Goal: Task Accomplishment & Management: Use online tool/utility

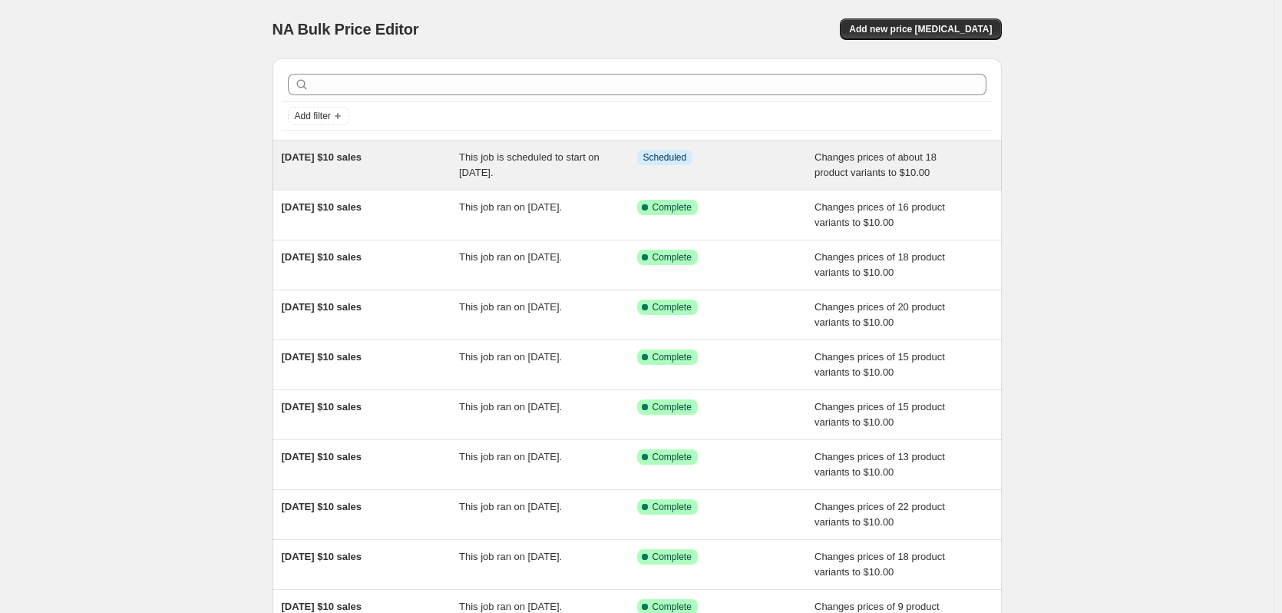
click at [765, 153] on div "Info Scheduled" at bounding box center [714, 157] width 155 height 15
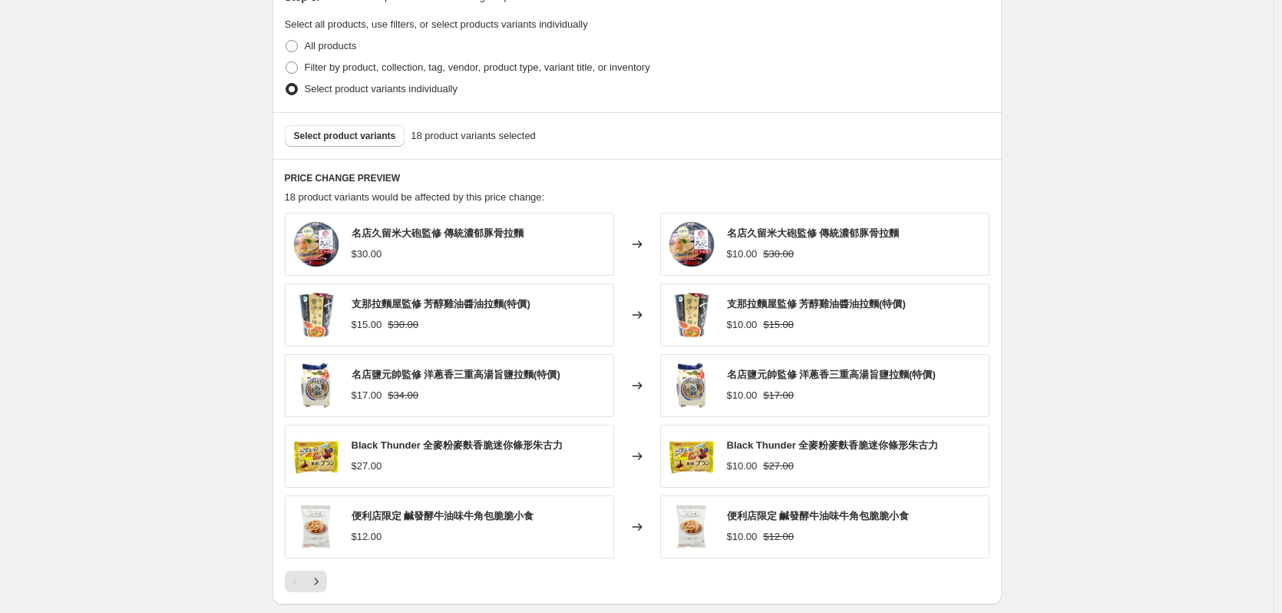
scroll to position [691, 0]
drag, startPoint x: 732, startPoint y: 302, endPoint x: 881, endPoint y: 306, distance: 149.0
click at [881, 306] on span "支那拉麵屋監修 芳醇雞油醬油拉麵(特價)" at bounding box center [816, 303] width 179 height 12
copy span "支那拉麵屋監修 芳醇雞油醬油拉麵"
click at [435, 168] on div "PRICE CHANGE PREVIEW 18 product variants would be affected by this price change…" at bounding box center [637, 380] width 729 height 445
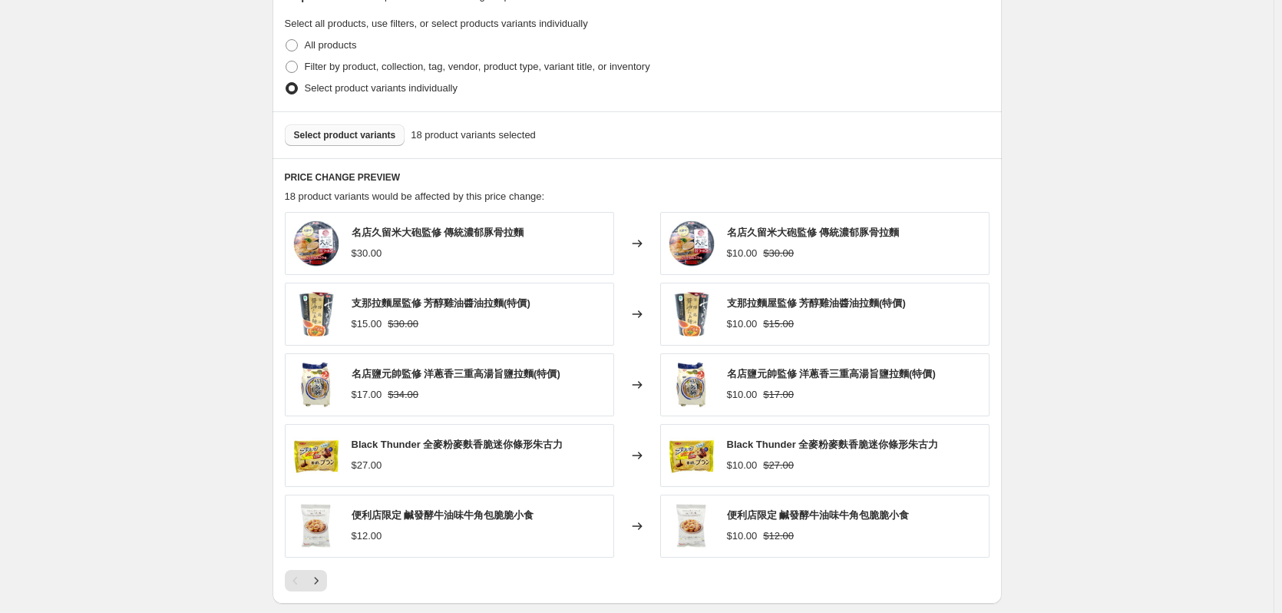
click at [373, 140] on span "Select product variants" at bounding box center [345, 135] width 102 height 12
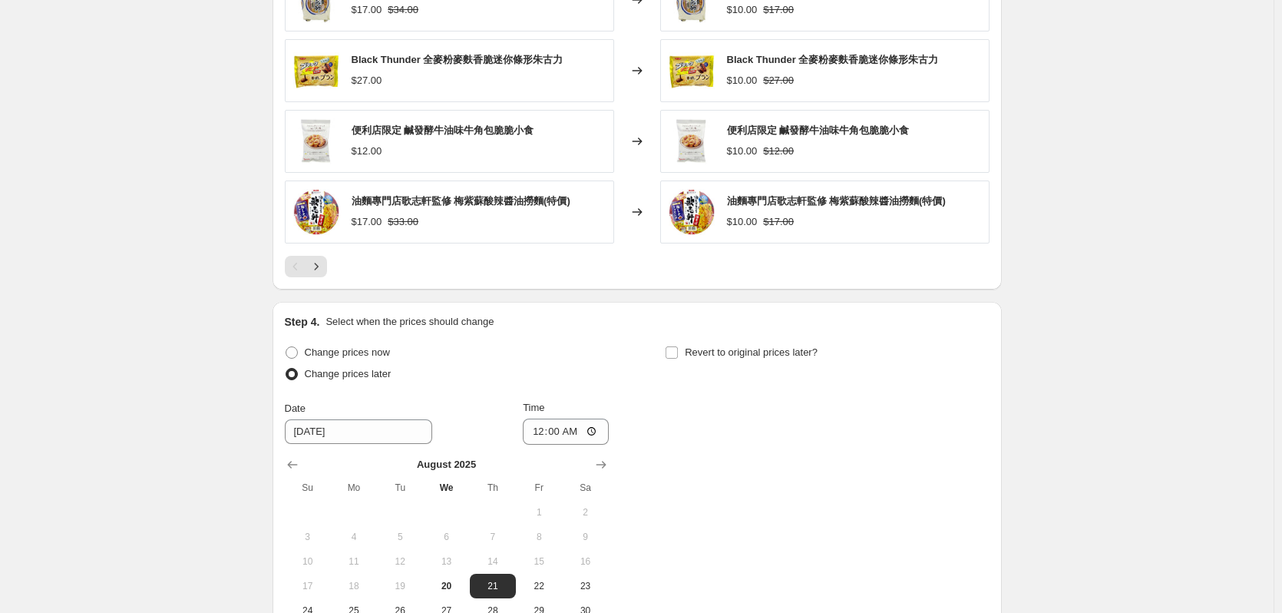
scroll to position [1208, 0]
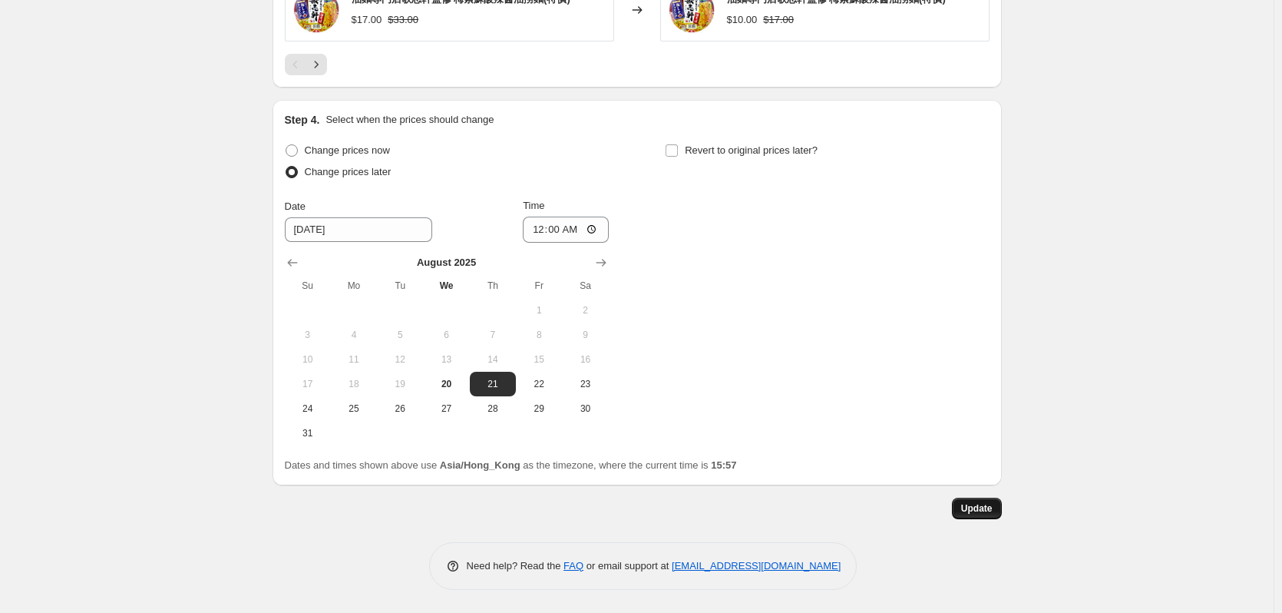
click at [975, 505] on span "Update" at bounding box center [976, 508] width 31 height 12
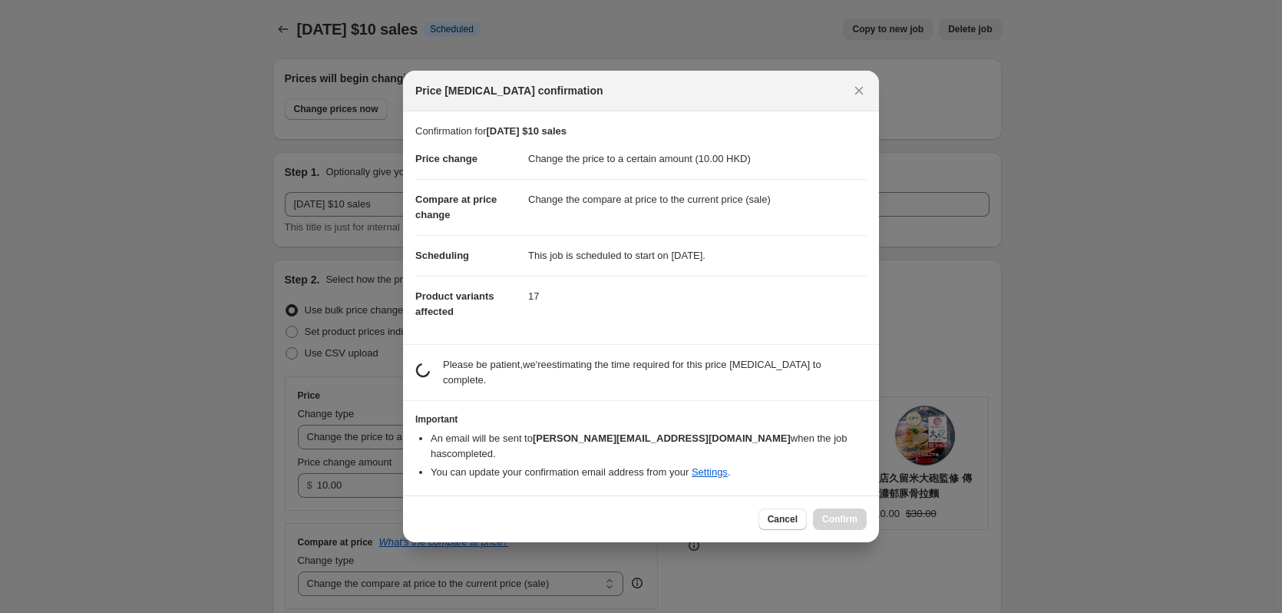
scroll to position [0, 0]
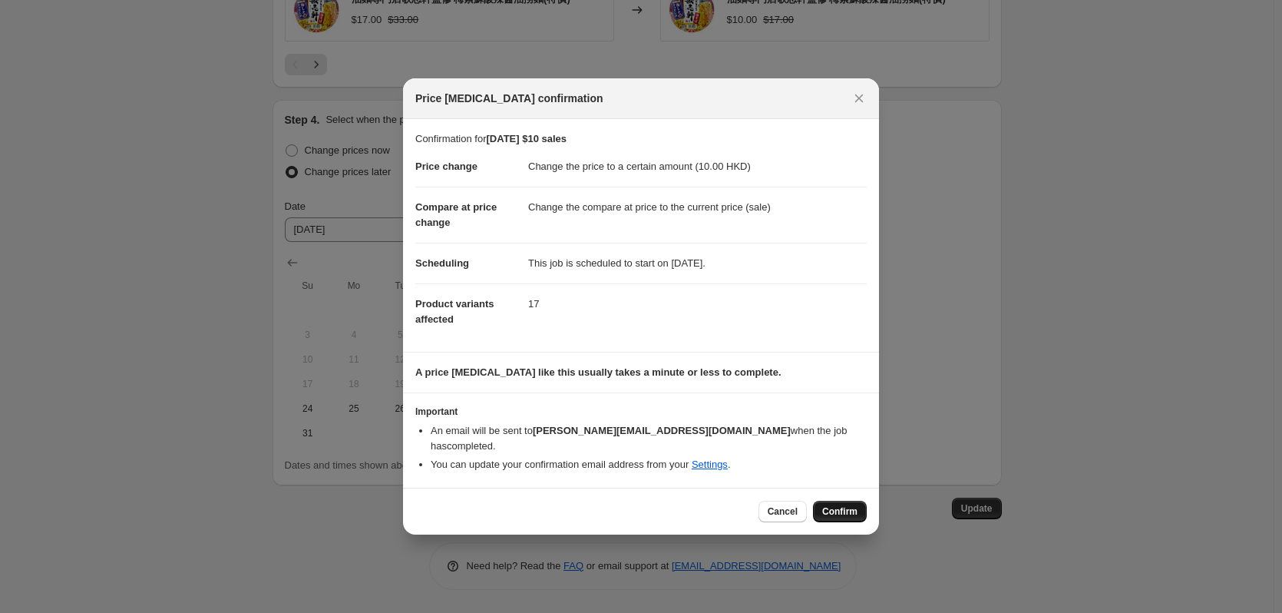
click at [843, 505] on span "Confirm" at bounding box center [839, 511] width 35 height 12
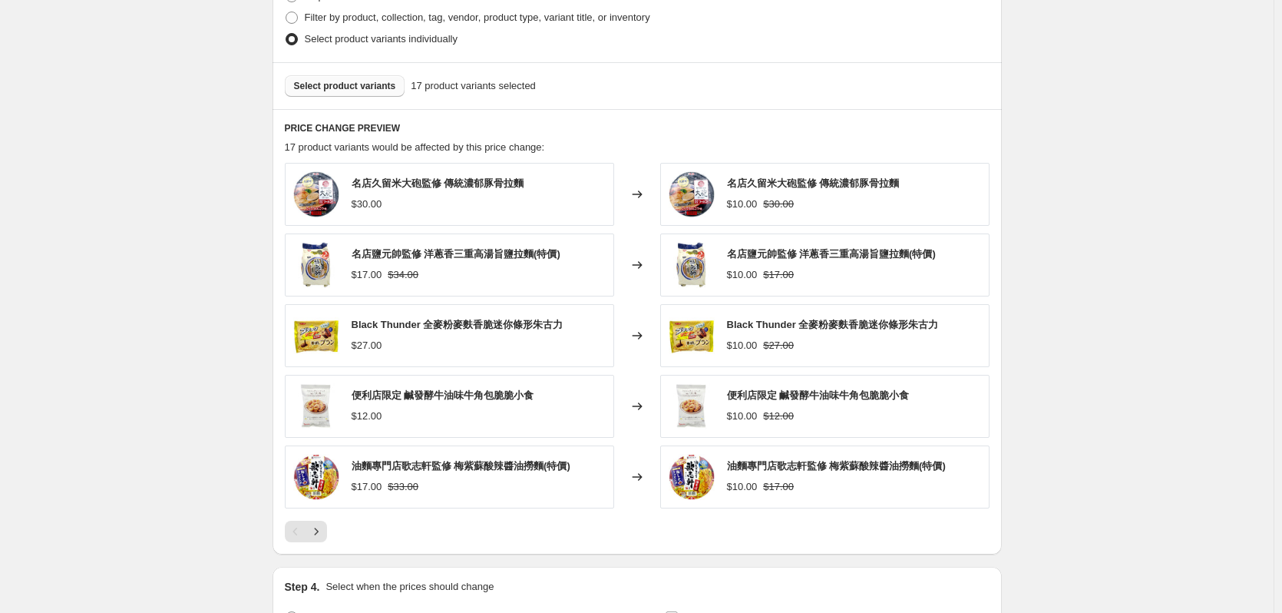
scroll to position [747, 0]
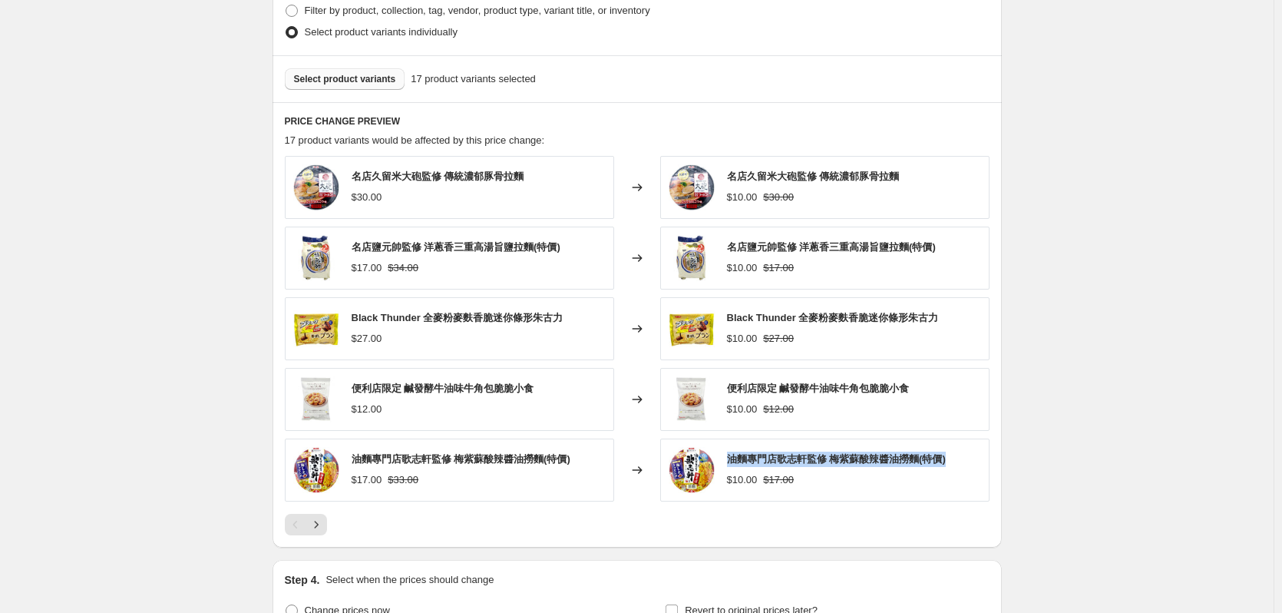
drag, startPoint x: 735, startPoint y: 459, endPoint x: 973, endPoint y: 453, distance: 238.8
click at [973, 453] on div "油麵專門店歌志軒監修 梅紫蘇酸辣醬油撈麵(特價) $10.00 $17.00" at bounding box center [824, 469] width 329 height 63
copy span "油麵專門店歌志軒監修 梅紫蘇酸辣醬油撈麵(特價)"
click at [371, 78] on span "Select product variants" at bounding box center [345, 79] width 102 height 12
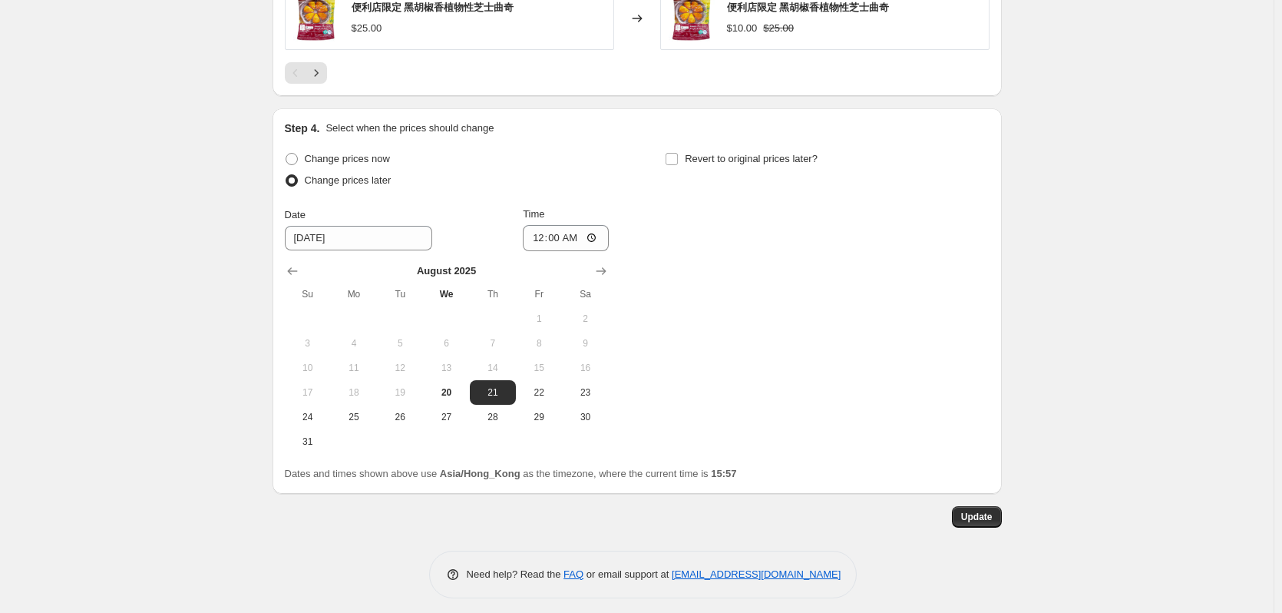
scroll to position [1208, 0]
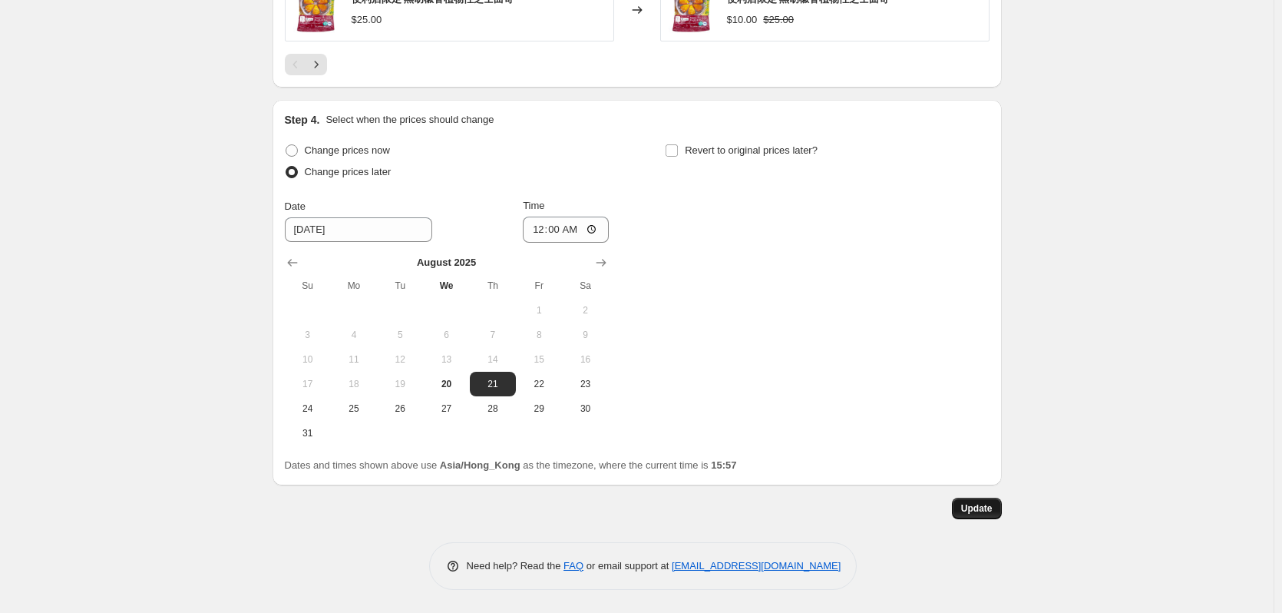
click at [990, 507] on span "Update" at bounding box center [976, 508] width 31 height 12
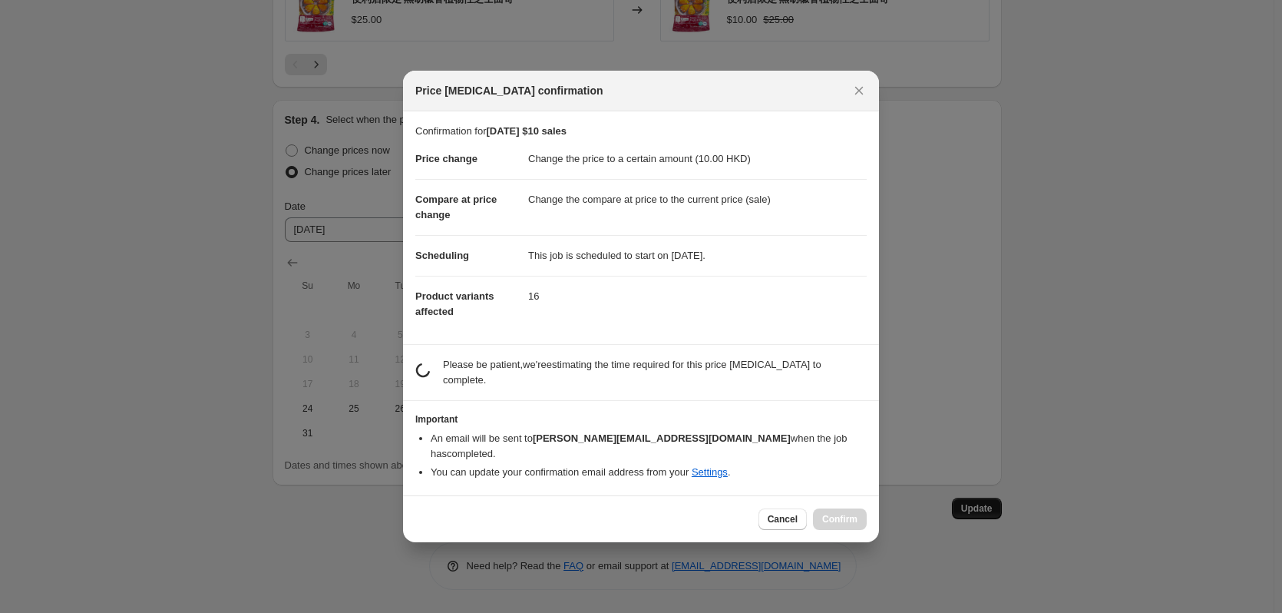
scroll to position [0, 0]
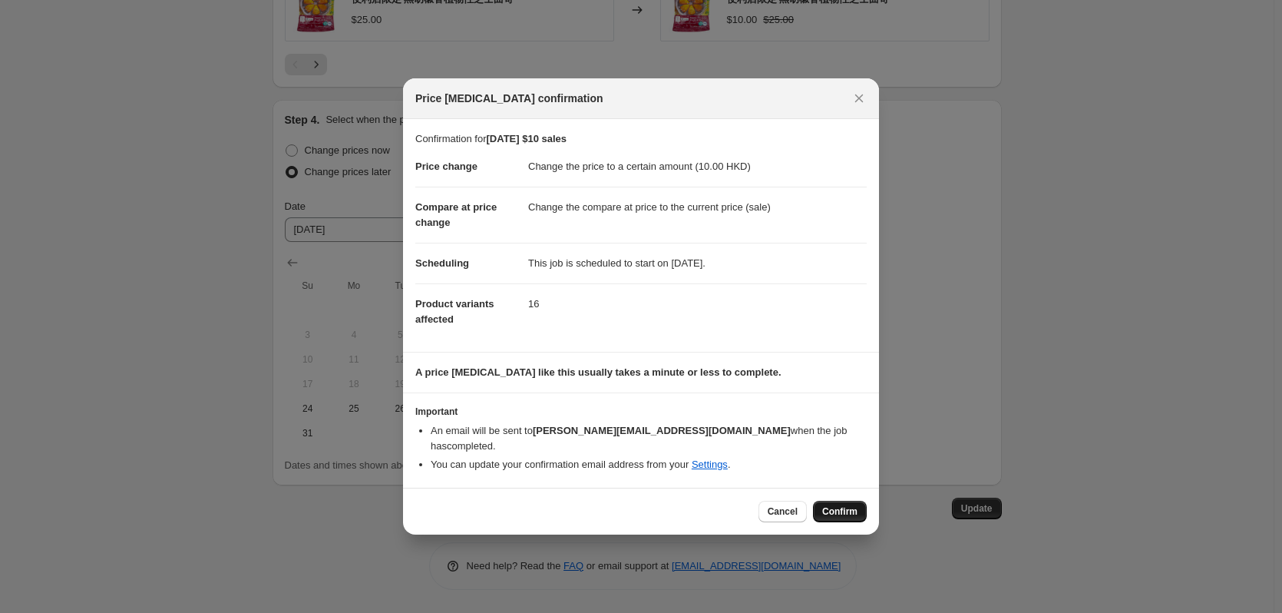
click at [858, 504] on button "Confirm" at bounding box center [840, 511] width 54 height 21
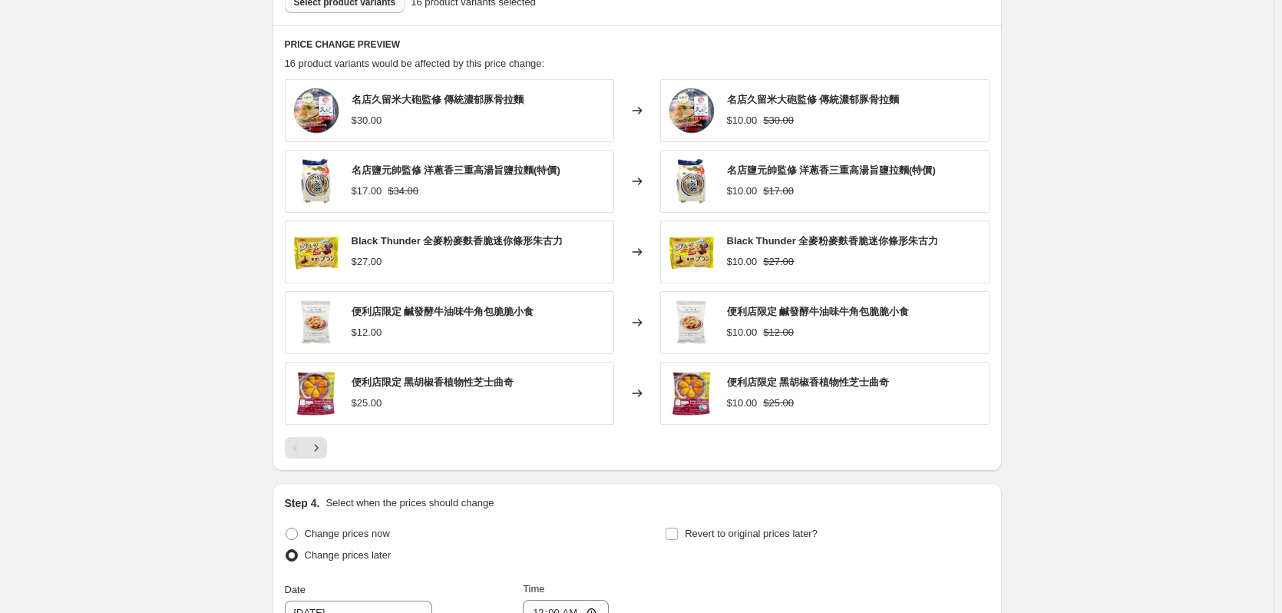
scroll to position [747, 0]
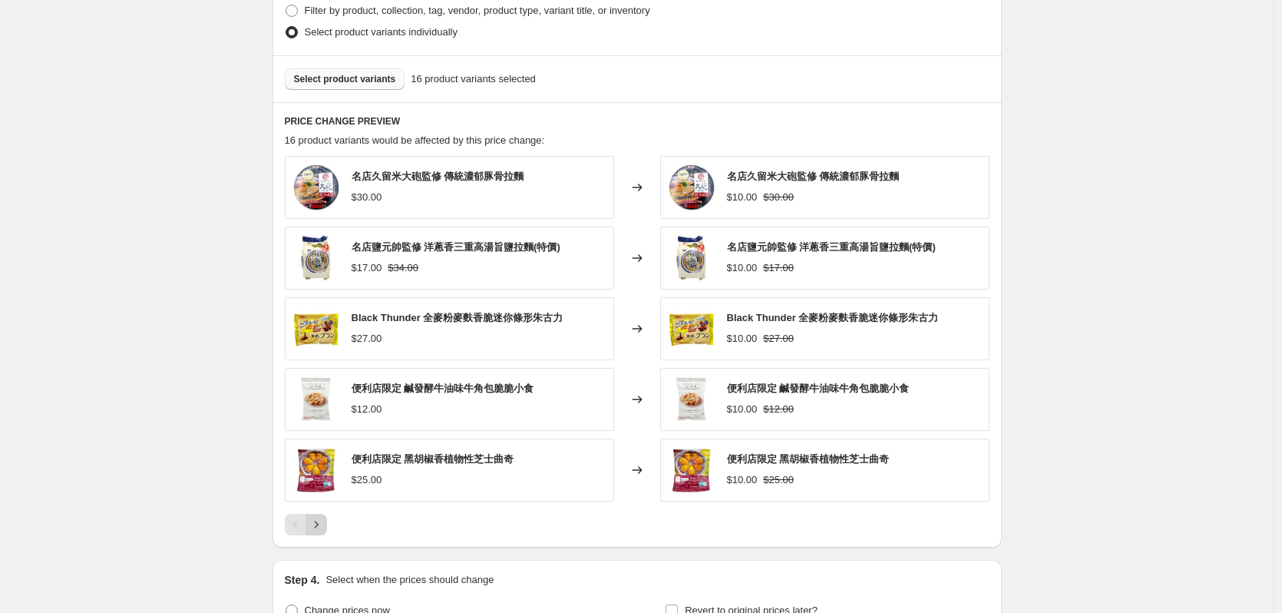
click at [324, 523] on icon "Next" at bounding box center [316, 524] width 15 height 15
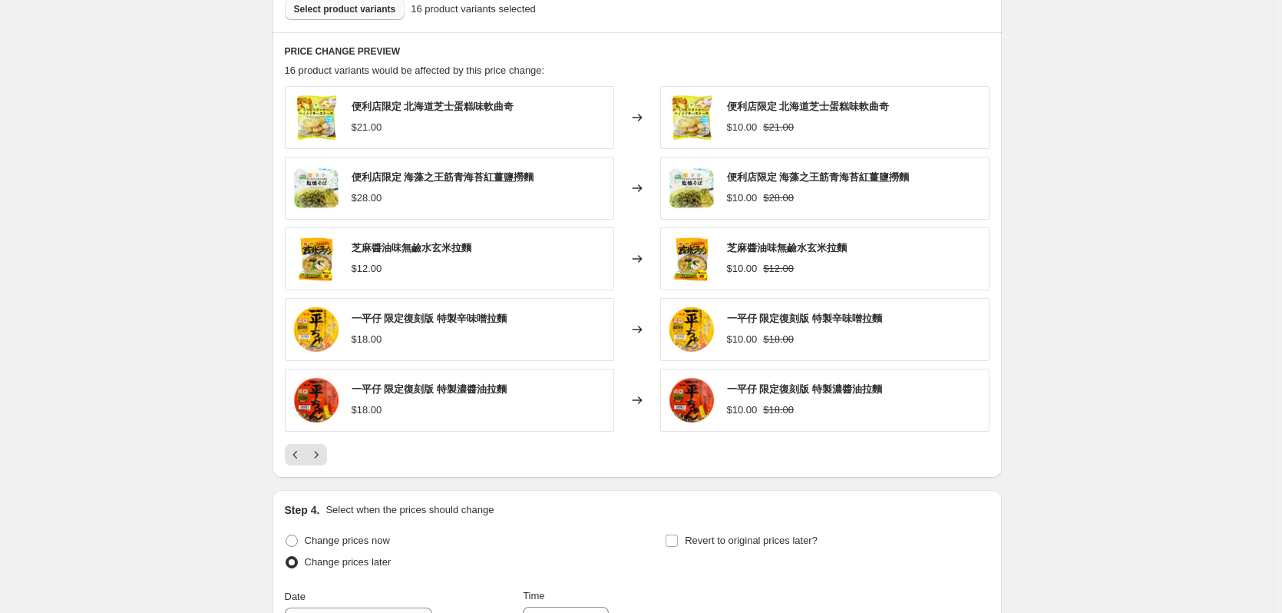
scroll to position [824, 0]
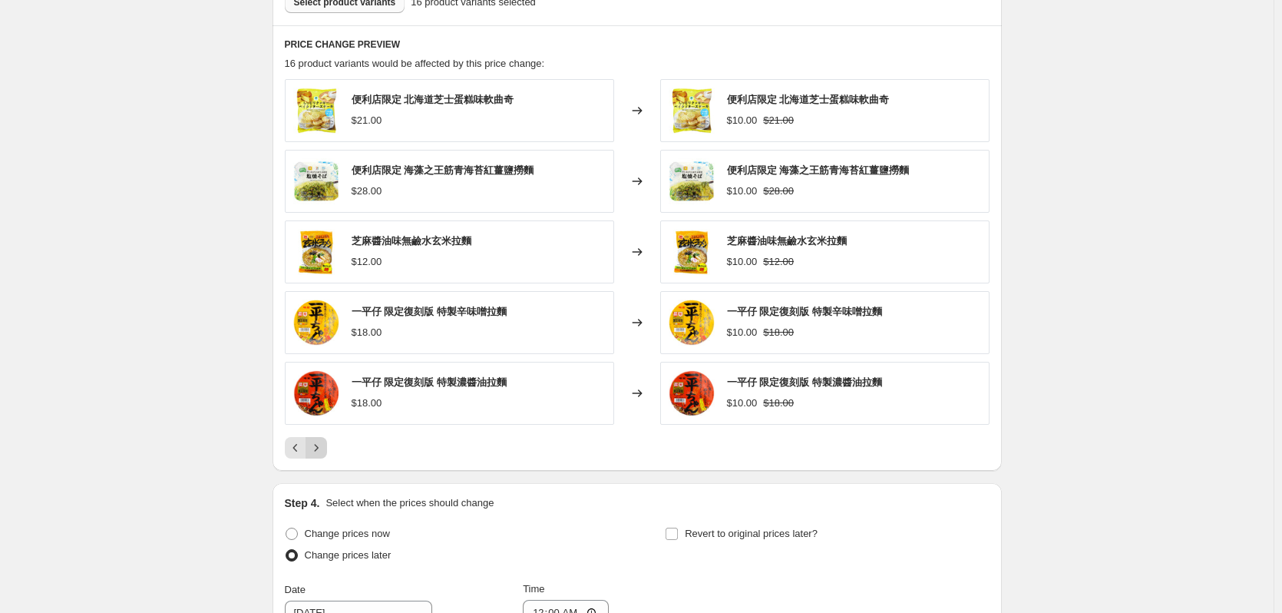
click at [324, 447] on icon "Next" at bounding box center [316, 447] width 15 height 15
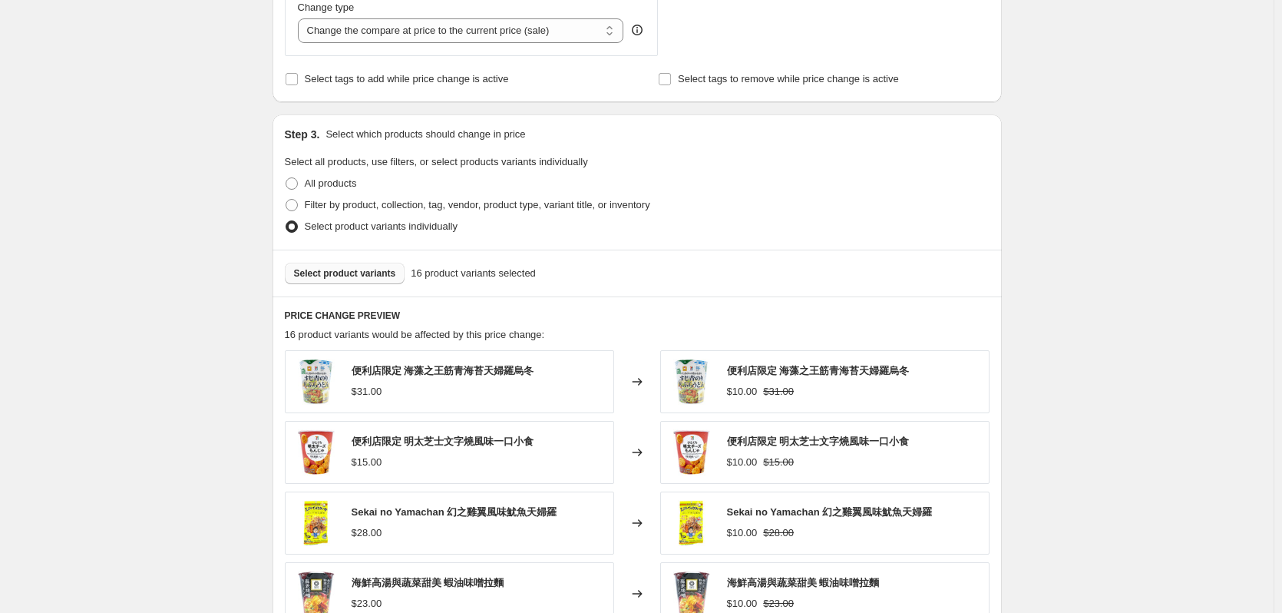
scroll to position [747, 0]
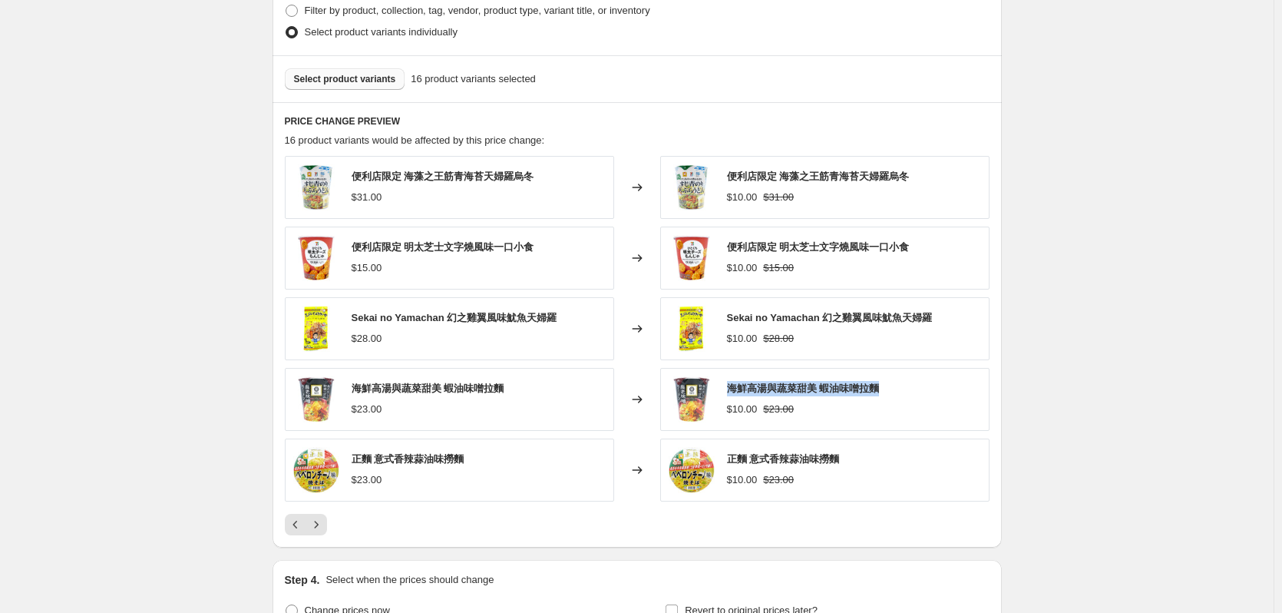
drag, startPoint x: 889, startPoint y: 391, endPoint x: 734, endPoint y: 389, distance: 155.1
click at [734, 389] on div "海鮮高湯與蔬菜甜美 蝦油味噌拉麵 $10.00 $23.00" at bounding box center [824, 399] width 329 height 63
copy span "海鮮高湯與蔬菜甜美 蝦油味噌拉麵"
click at [391, 75] on span "Select product variants" at bounding box center [345, 79] width 102 height 12
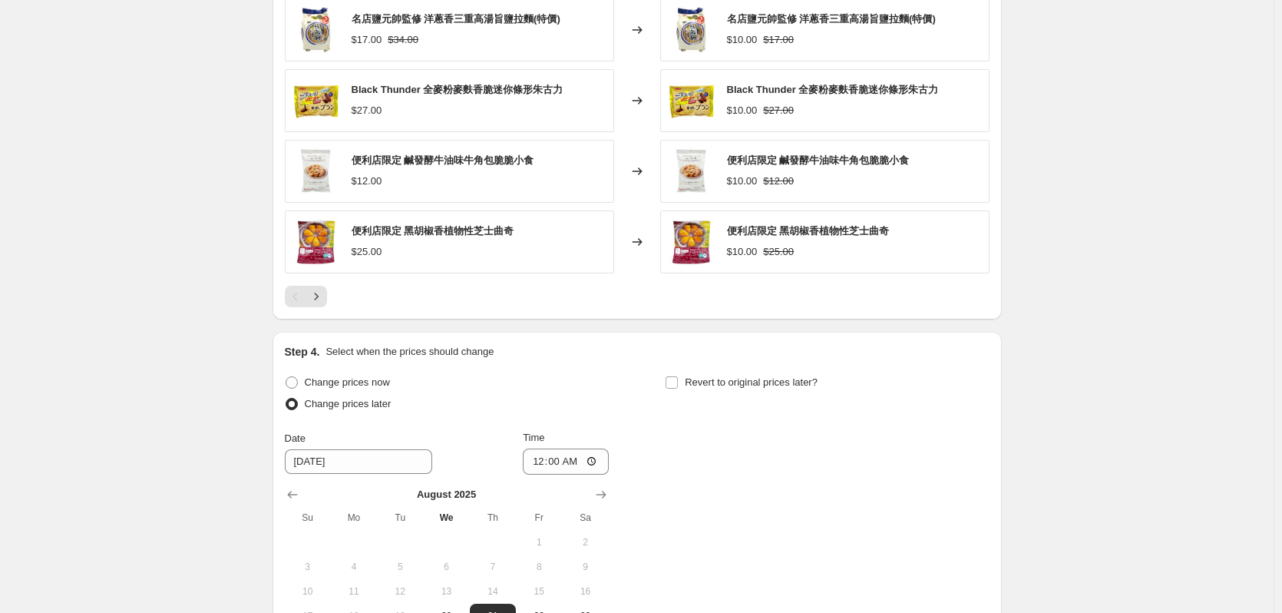
scroll to position [1131, 0]
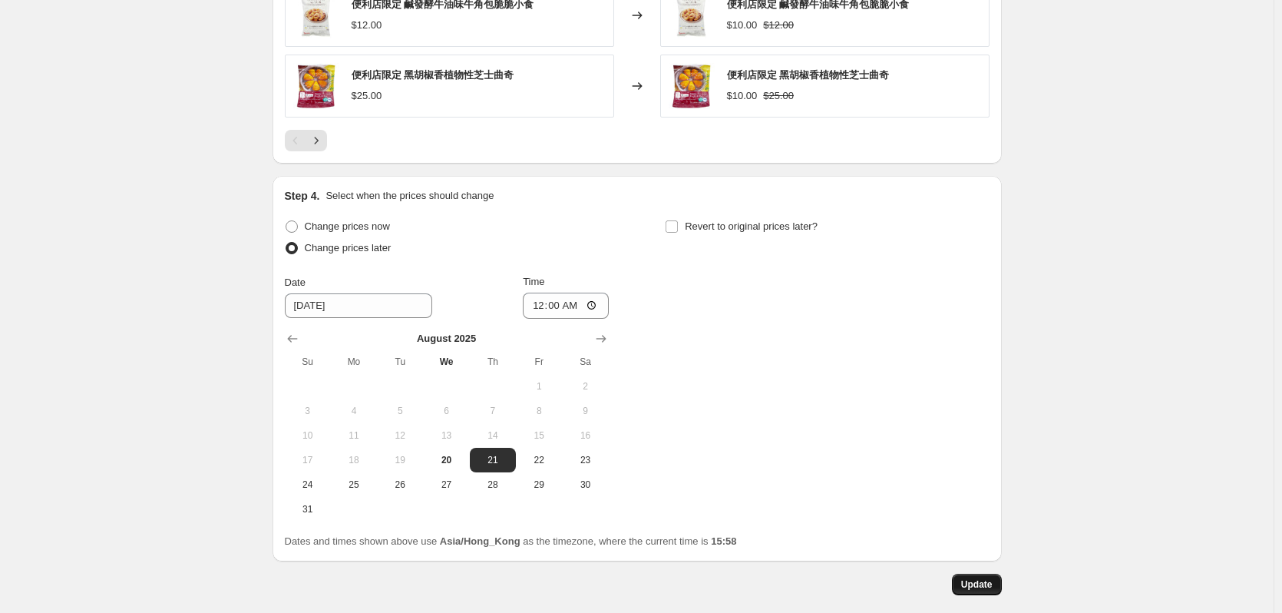
click at [985, 575] on button "Update" at bounding box center [977, 583] width 50 height 21
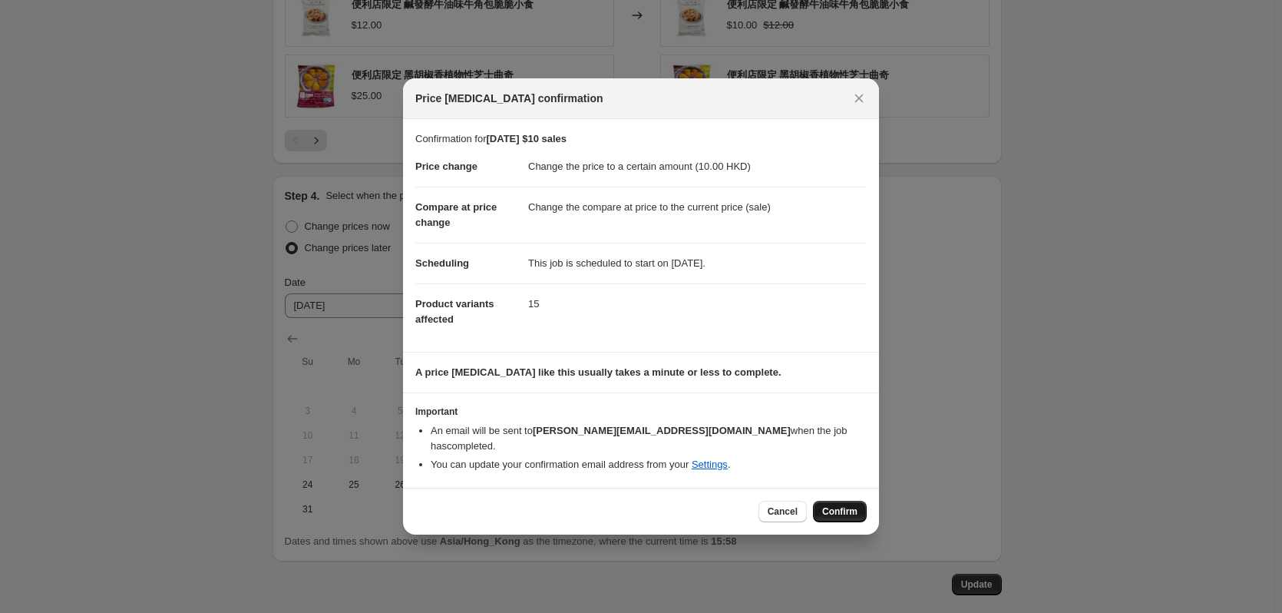
click at [848, 510] on button "Confirm" at bounding box center [840, 511] width 54 height 21
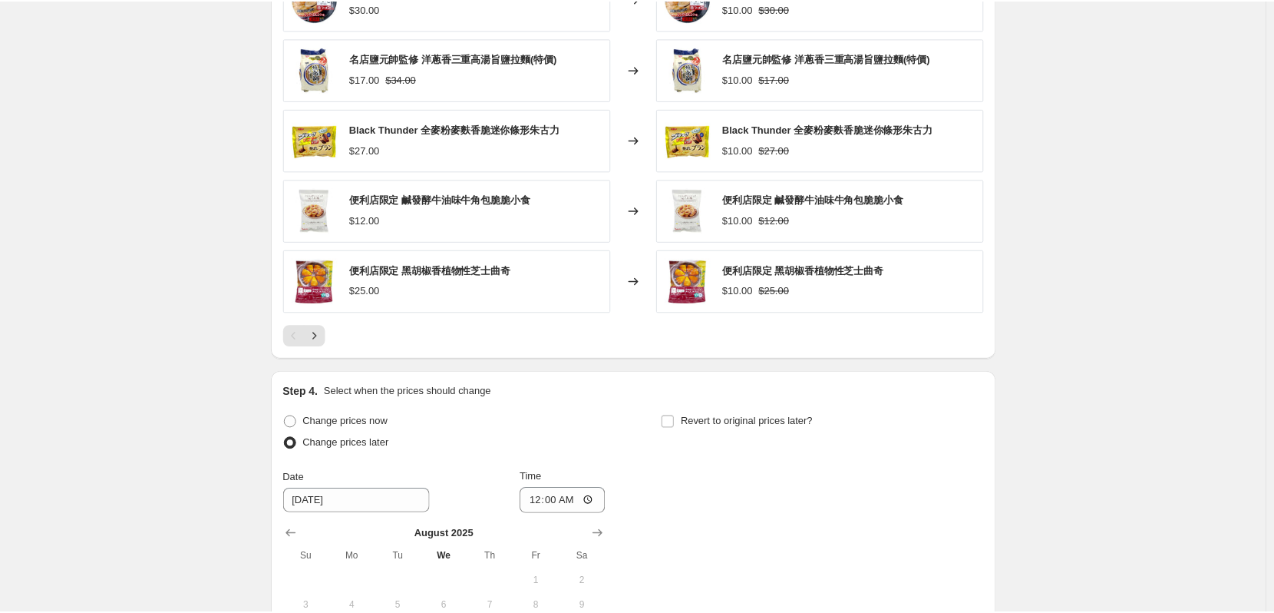
scroll to position [747, 0]
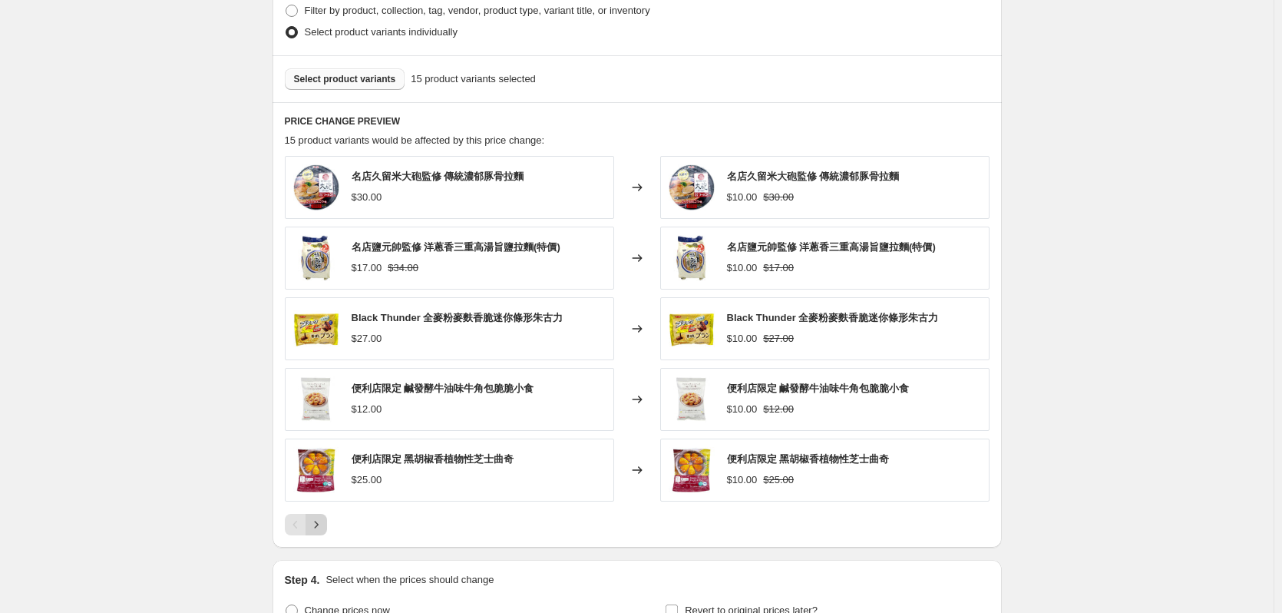
click at [321, 528] on icon "Next" at bounding box center [316, 524] width 15 height 15
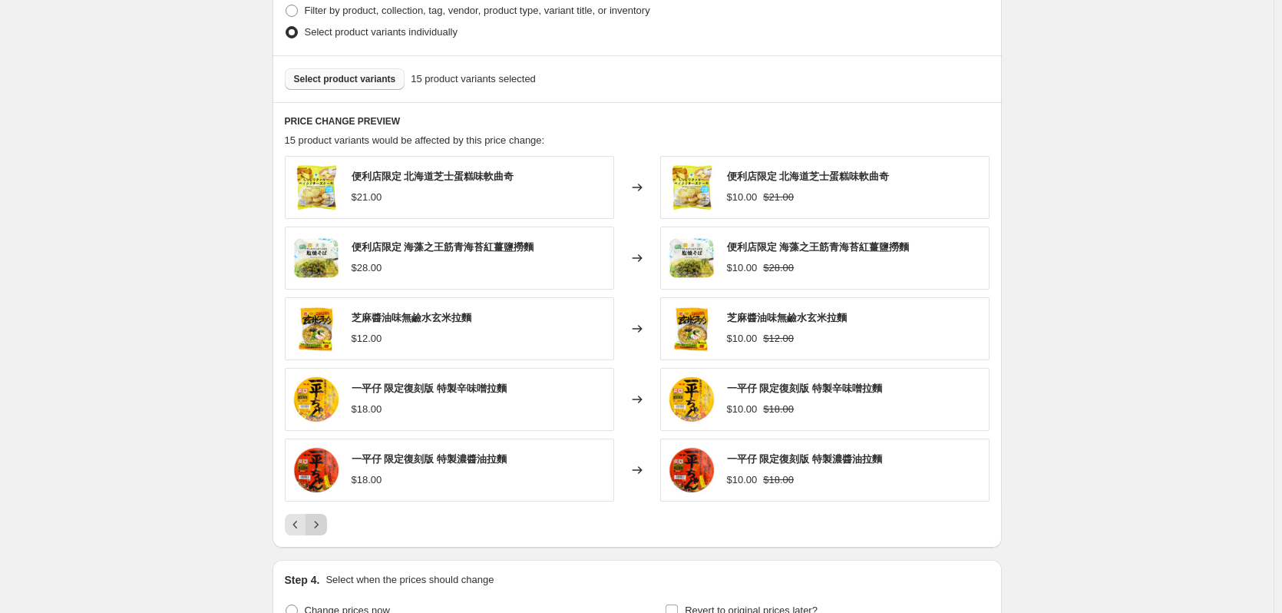
click at [317, 521] on icon "Next" at bounding box center [316, 524] width 15 height 15
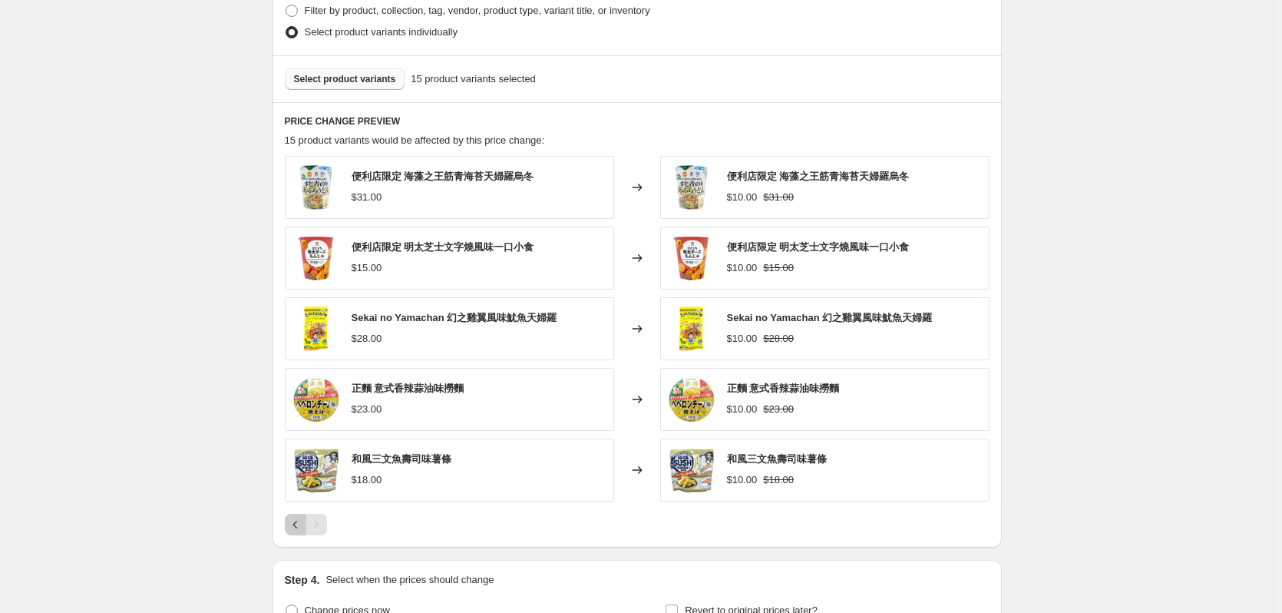
click at [302, 529] on icon "Previous" at bounding box center [295, 524] width 15 height 15
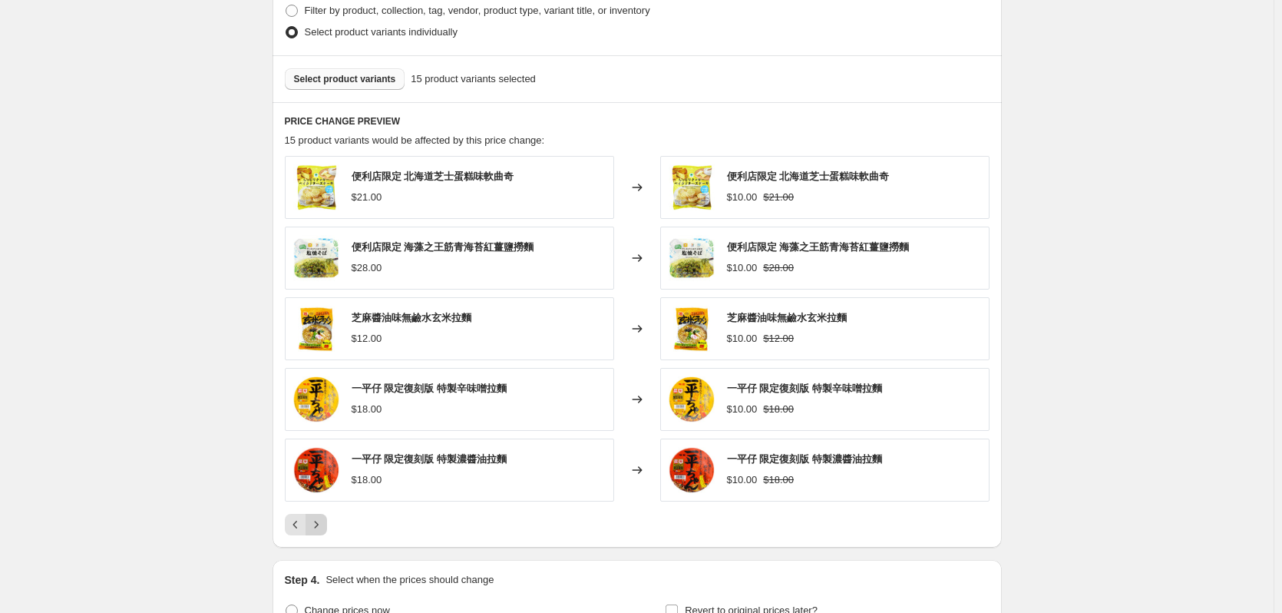
click at [318, 524] on icon "Next" at bounding box center [316, 524] width 15 height 15
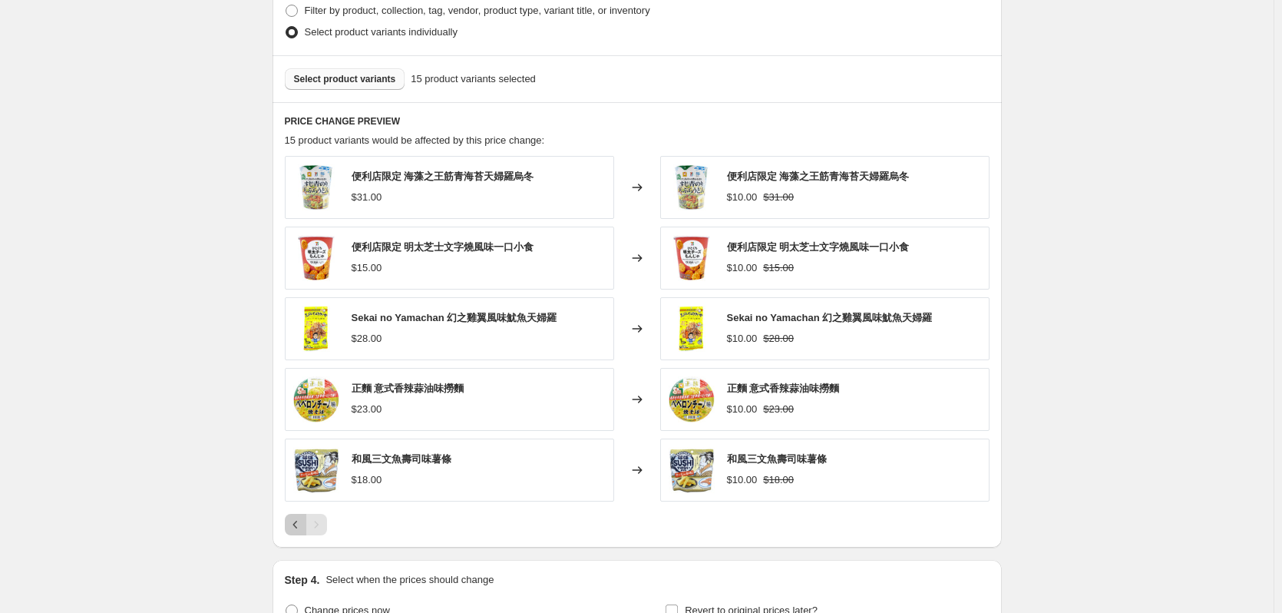
click at [299, 526] on icon "Previous" at bounding box center [295, 524] width 15 height 15
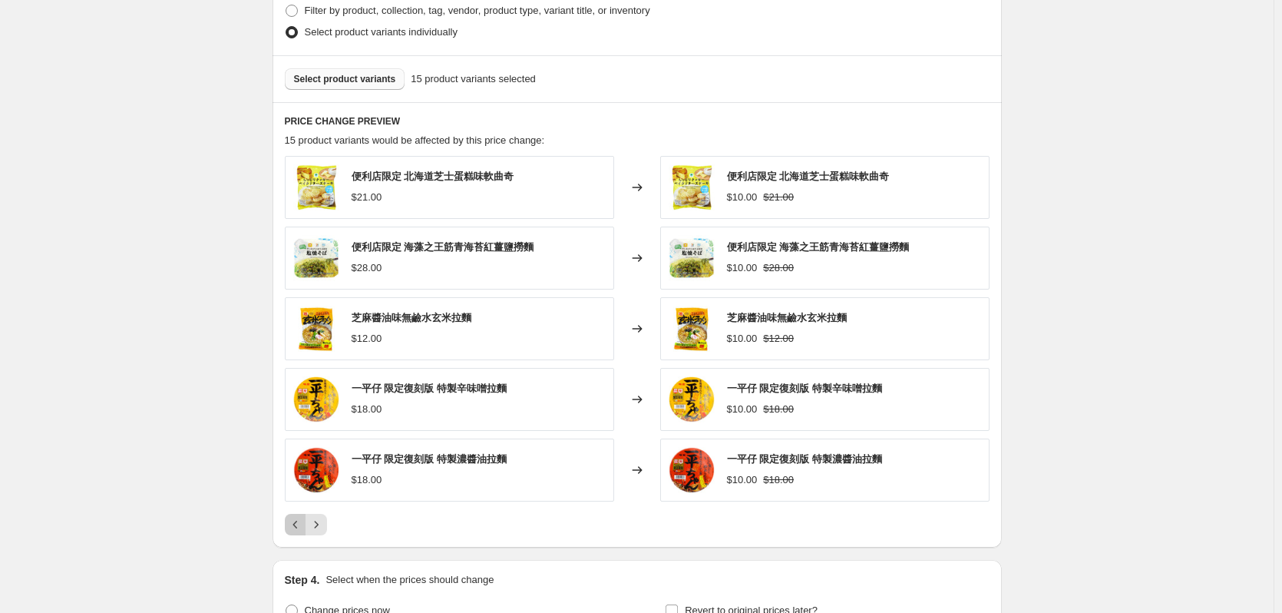
click at [299, 526] on icon "Previous" at bounding box center [295, 524] width 15 height 15
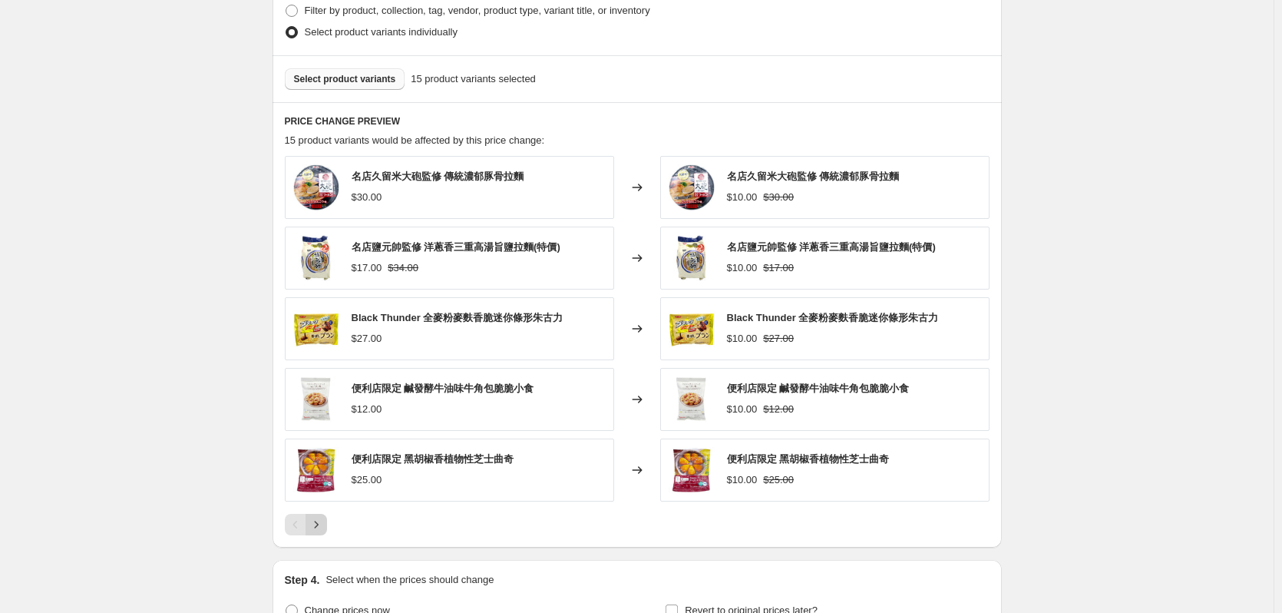
click at [318, 524] on icon "Next" at bounding box center [316, 524] width 15 height 15
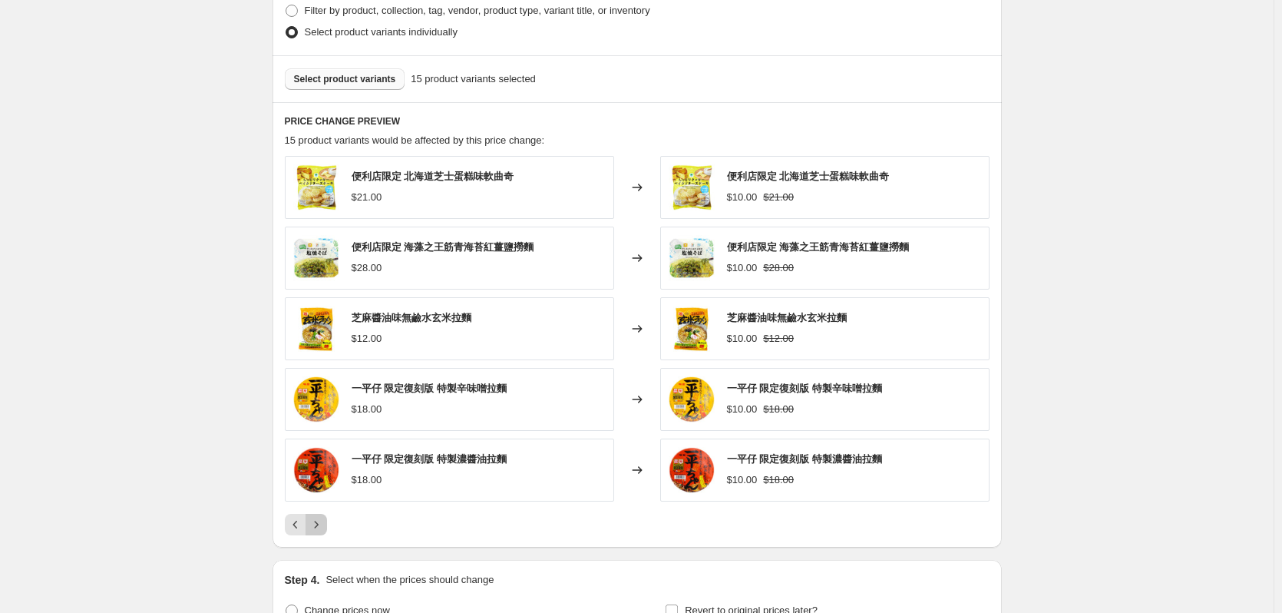
click at [319, 522] on icon "Next" at bounding box center [316, 524] width 15 height 15
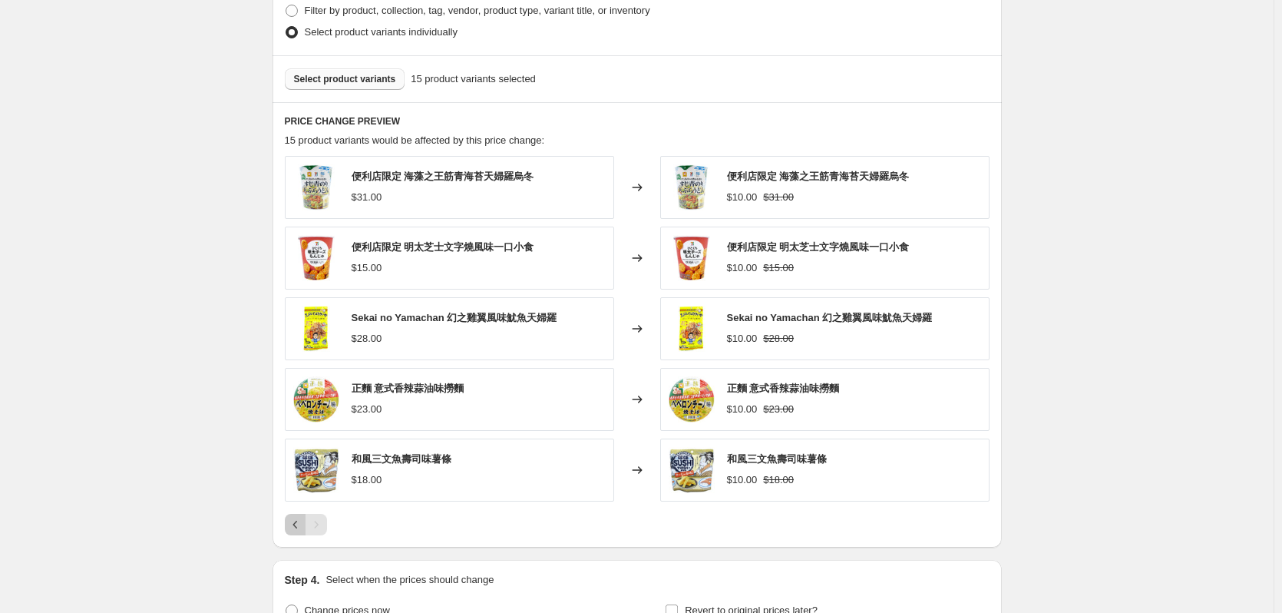
click at [297, 526] on icon "Previous" at bounding box center [295, 524] width 15 height 15
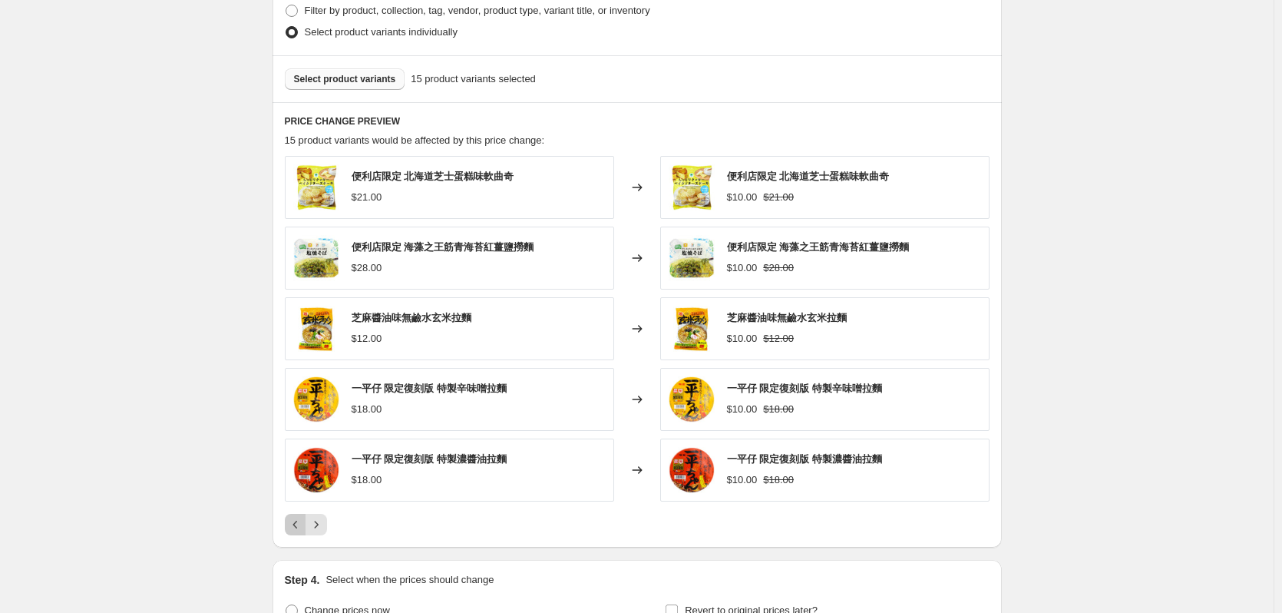
click at [297, 526] on icon "Previous" at bounding box center [295, 524] width 15 height 15
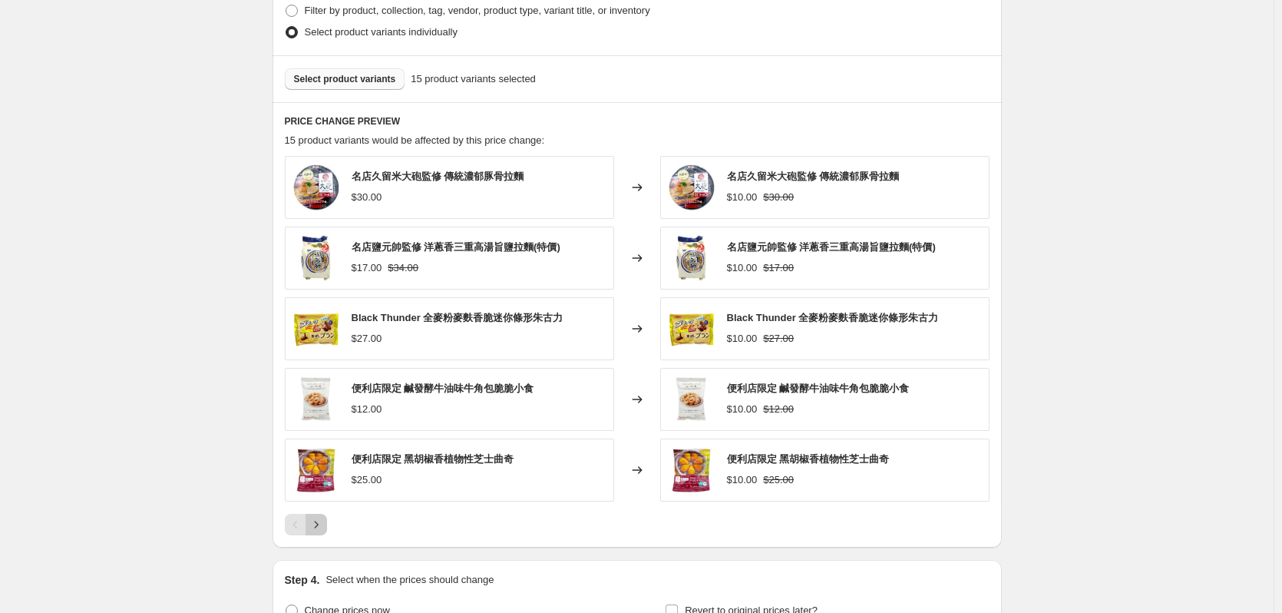
click at [316, 517] on button "Next" at bounding box center [316, 524] width 21 height 21
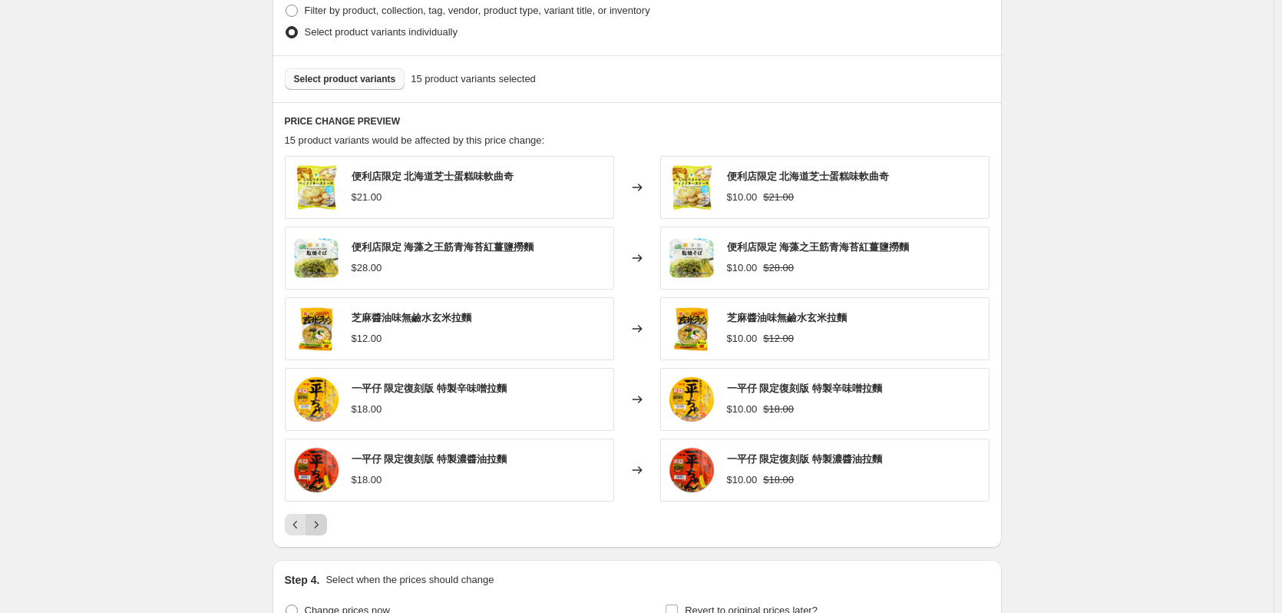
click at [315, 530] on icon "Next" at bounding box center [316, 524] width 15 height 15
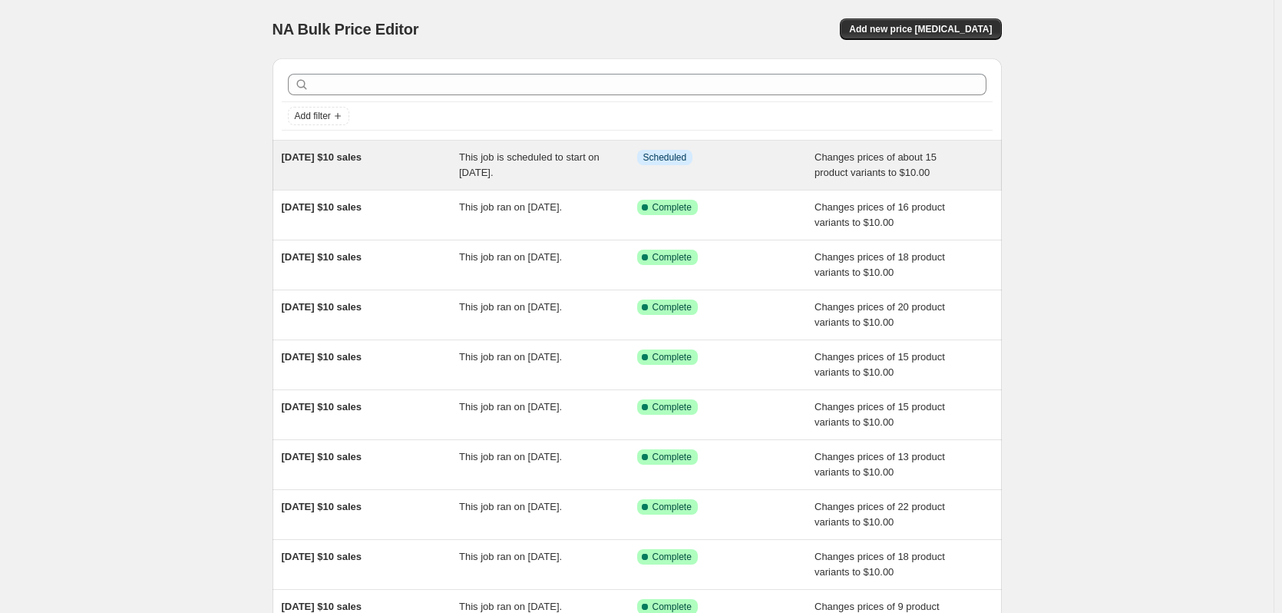
click at [422, 166] on div "[DATE] $10 sales" at bounding box center [371, 165] width 178 height 31
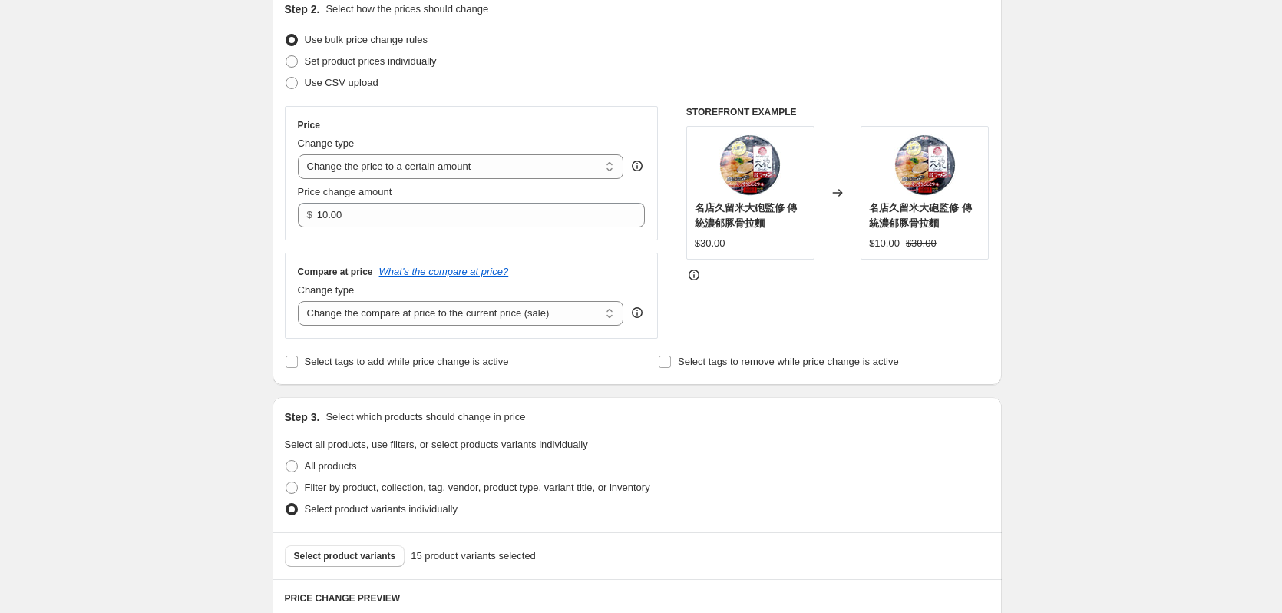
scroll to position [461, 0]
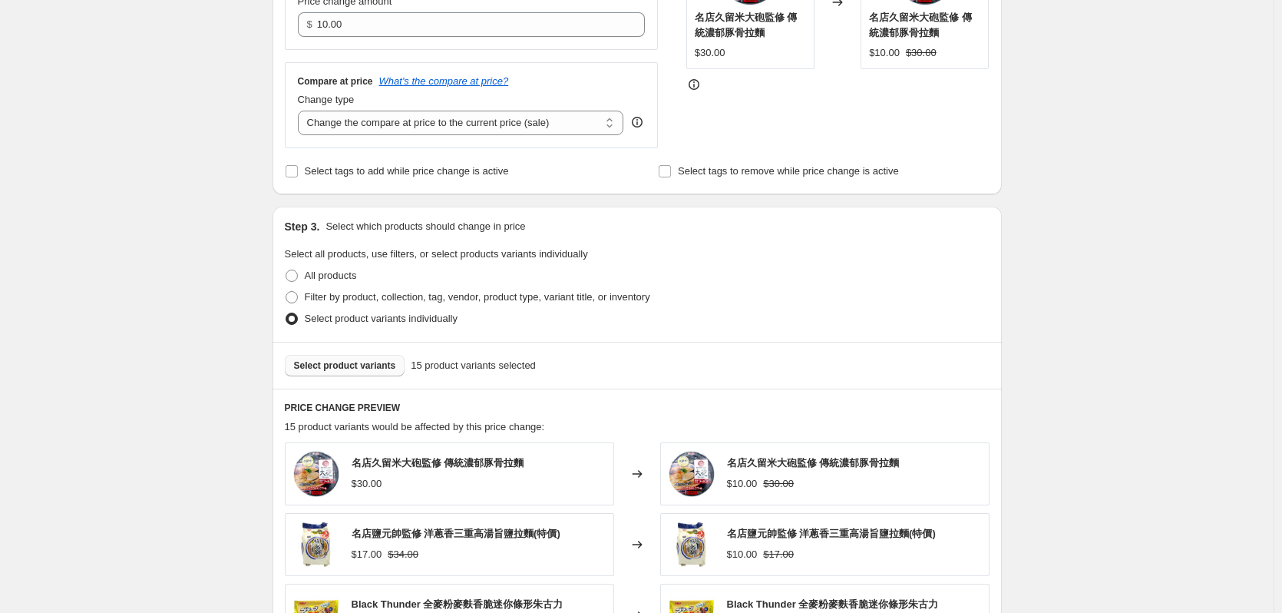
click at [370, 369] on span "Select product variants" at bounding box center [345, 365] width 102 height 12
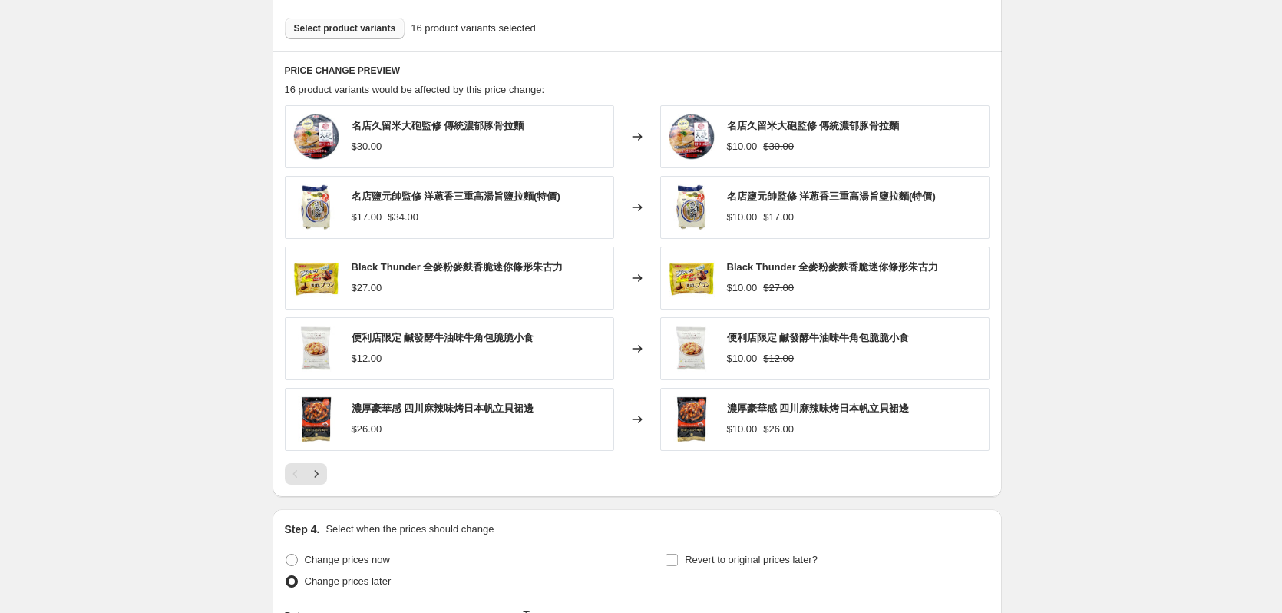
scroll to position [998, 0]
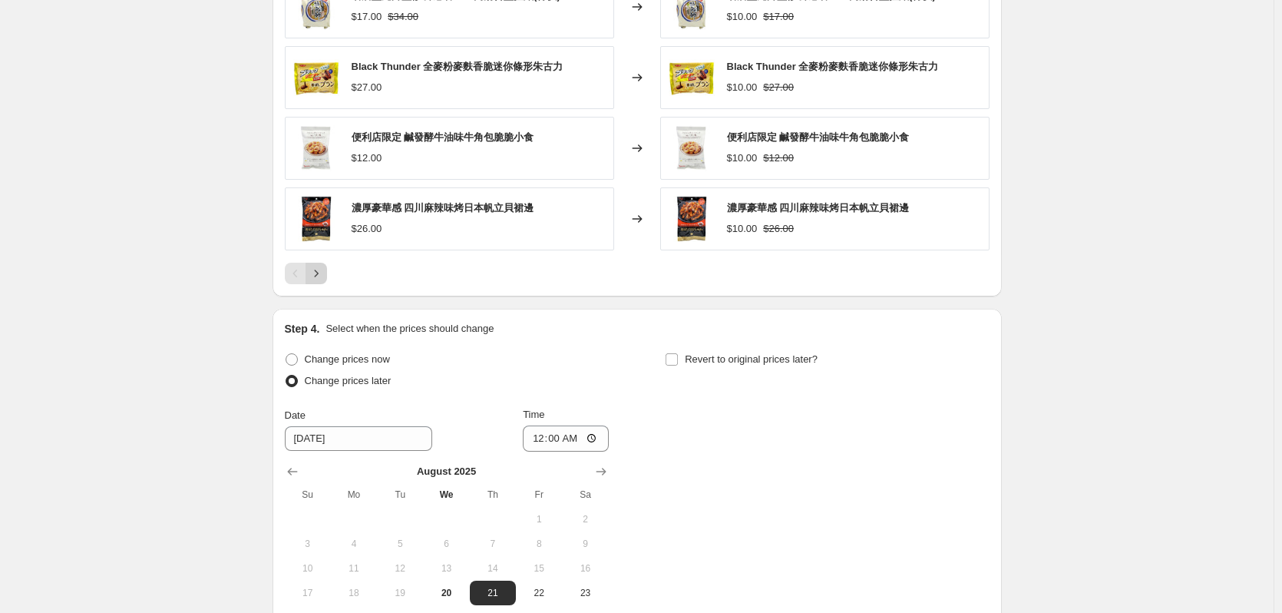
click at [320, 269] on icon "Next" at bounding box center [316, 273] width 15 height 15
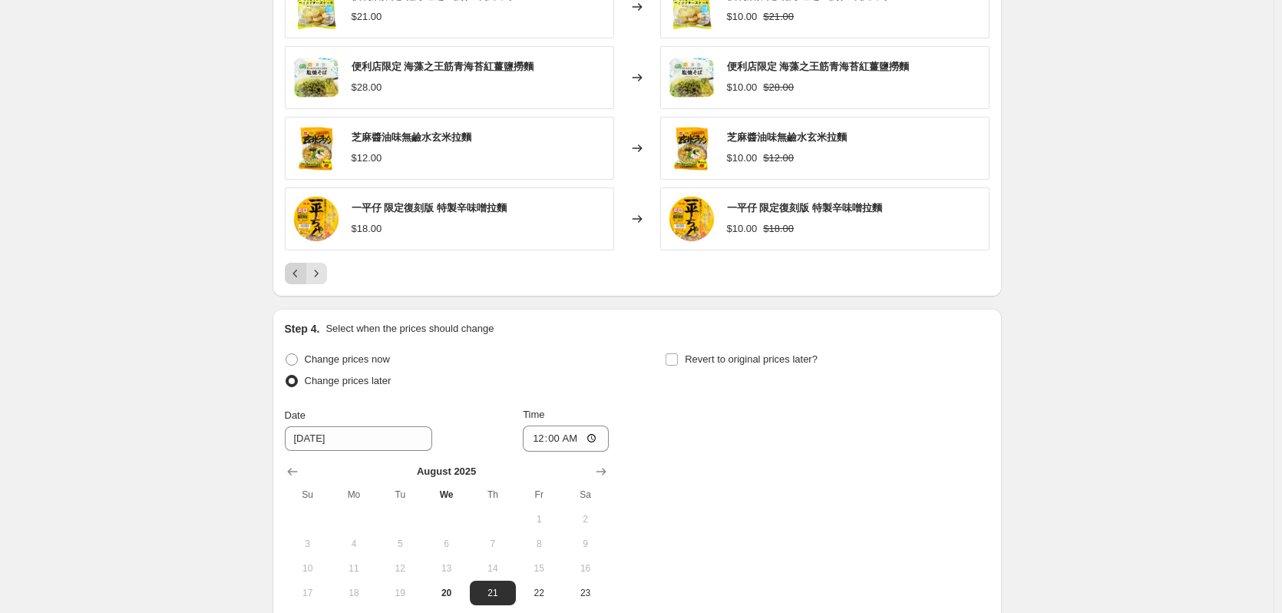
click at [302, 275] on icon "Previous" at bounding box center [295, 273] width 15 height 15
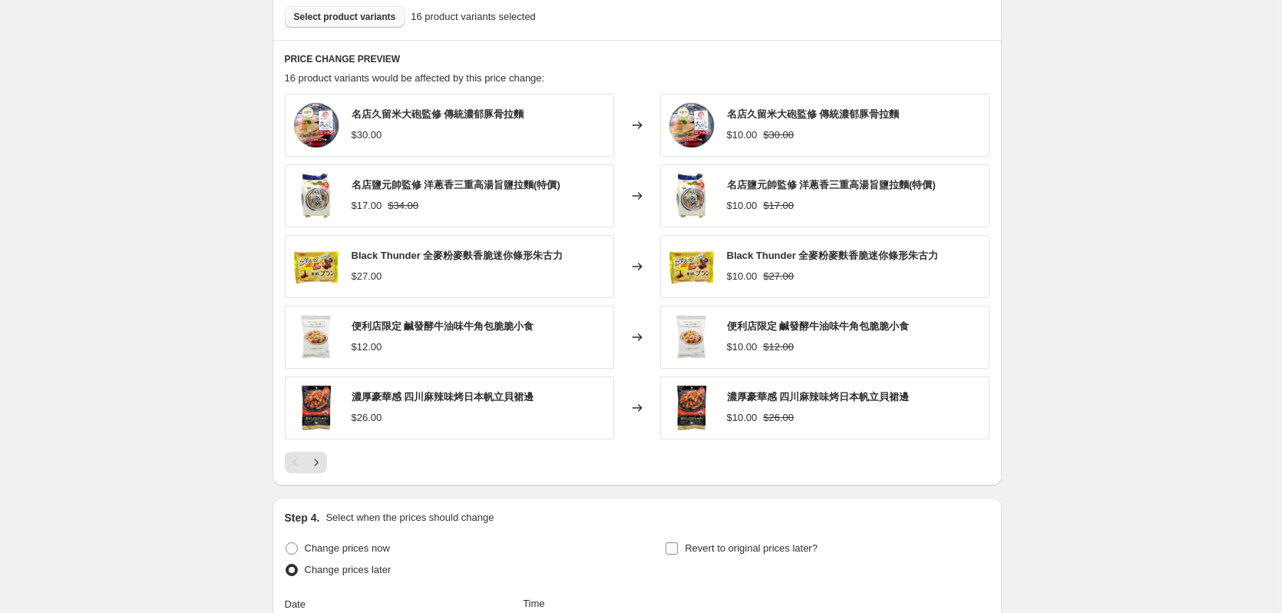
scroll to position [768, 0]
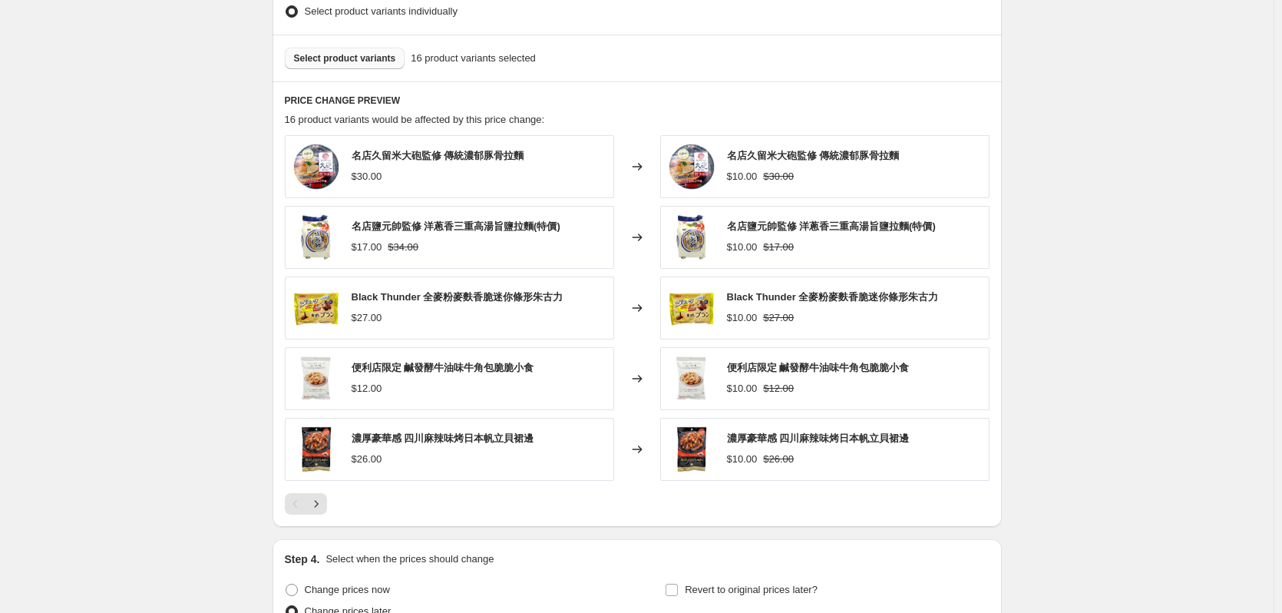
click at [349, 59] on span "Select product variants" at bounding box center [345, 58] width 102 height 12
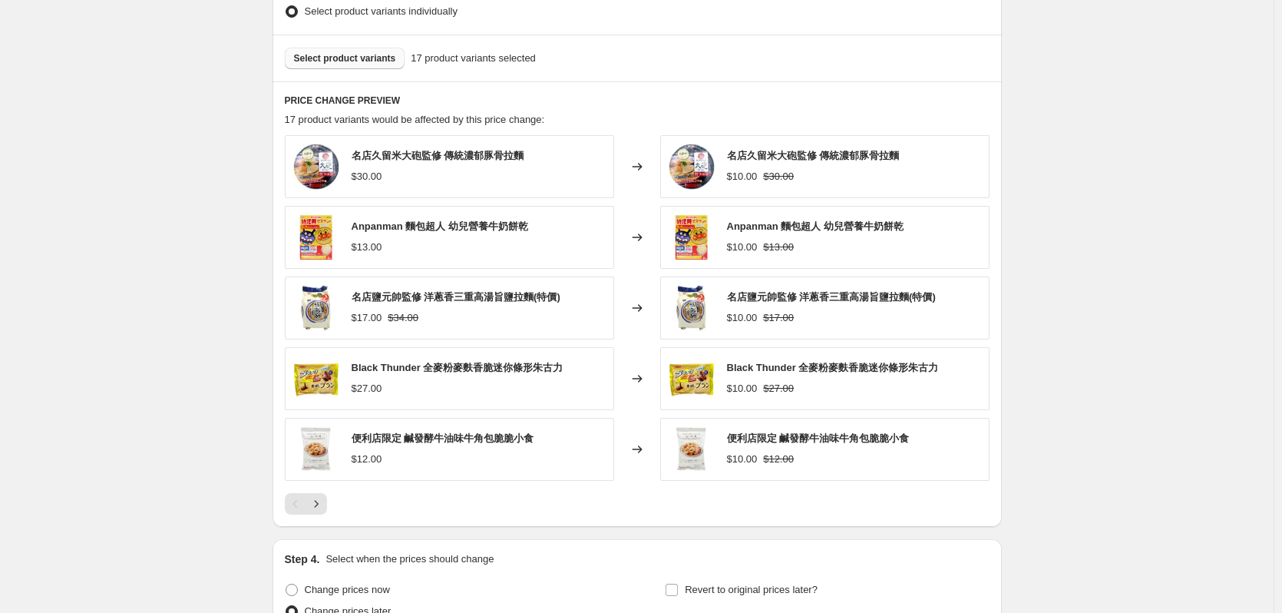
click at [332, 67] on button "Select product variants" at bounding box center [345, 58] width 121 height 21
click at [321, 511] on icon "Next" at bounding box center [316, 503] width 15 height 15
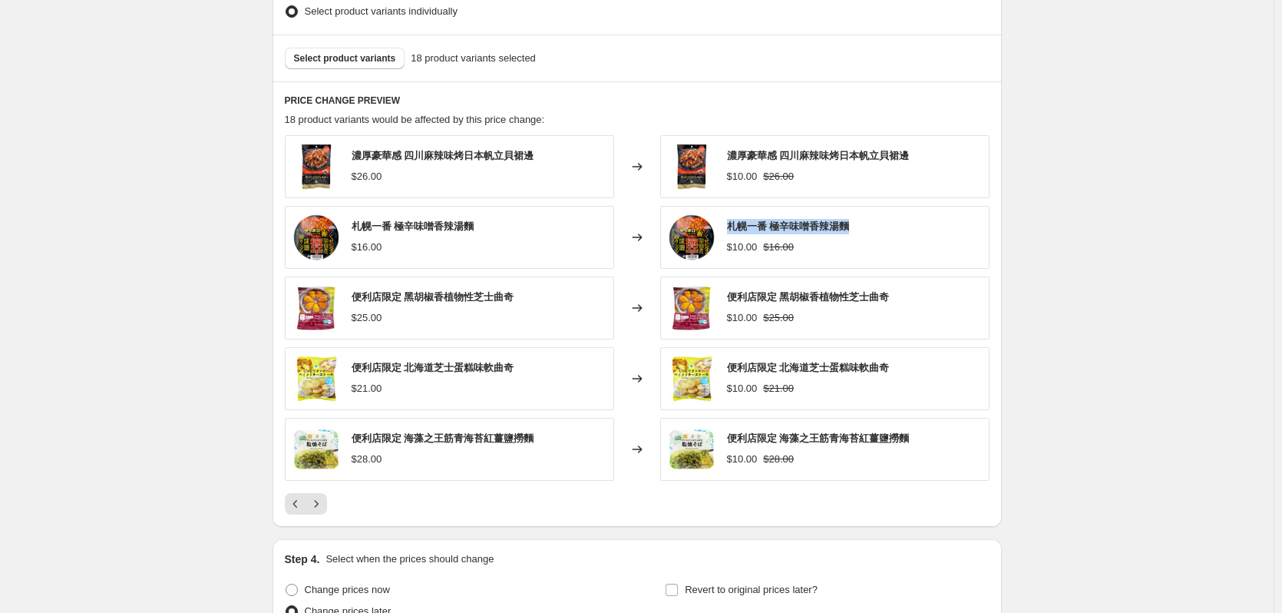
drag, startPoint x: 821, startPoint y: 227, endPoint x: 732, endPoint y: 229, distance: 88.3
click at [732, 229] on div "札幌一番 極辛味噌香辣湯麵 $10.00 $16.00" at bounding box center [824, 237] width 329 height 63
copy span "札幌一番 極辛味噌香辣湯麵"
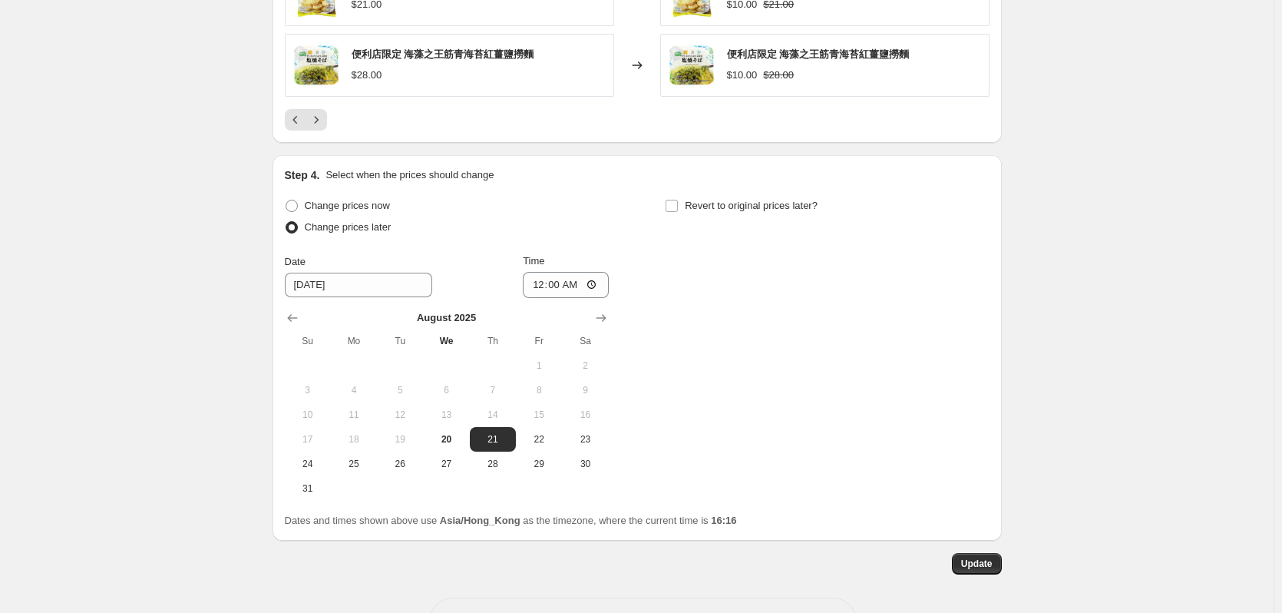
scroll to position [1208, 0]
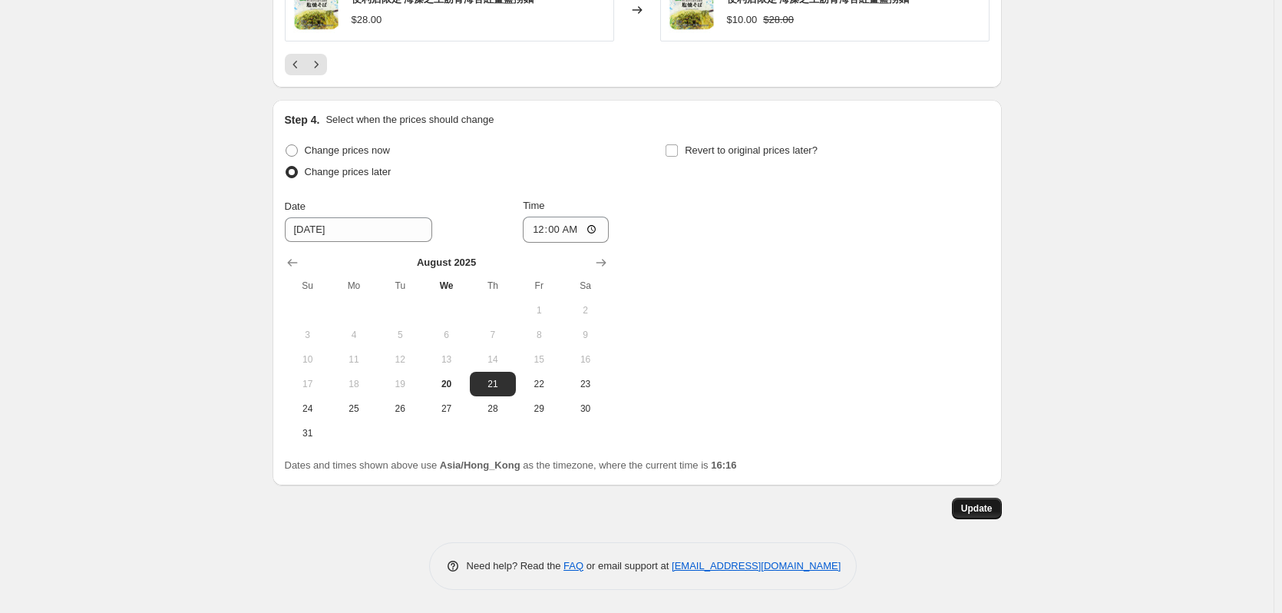
click at [983, 511] on span "Update" at bounding box center [976, 508] width 31 height 12
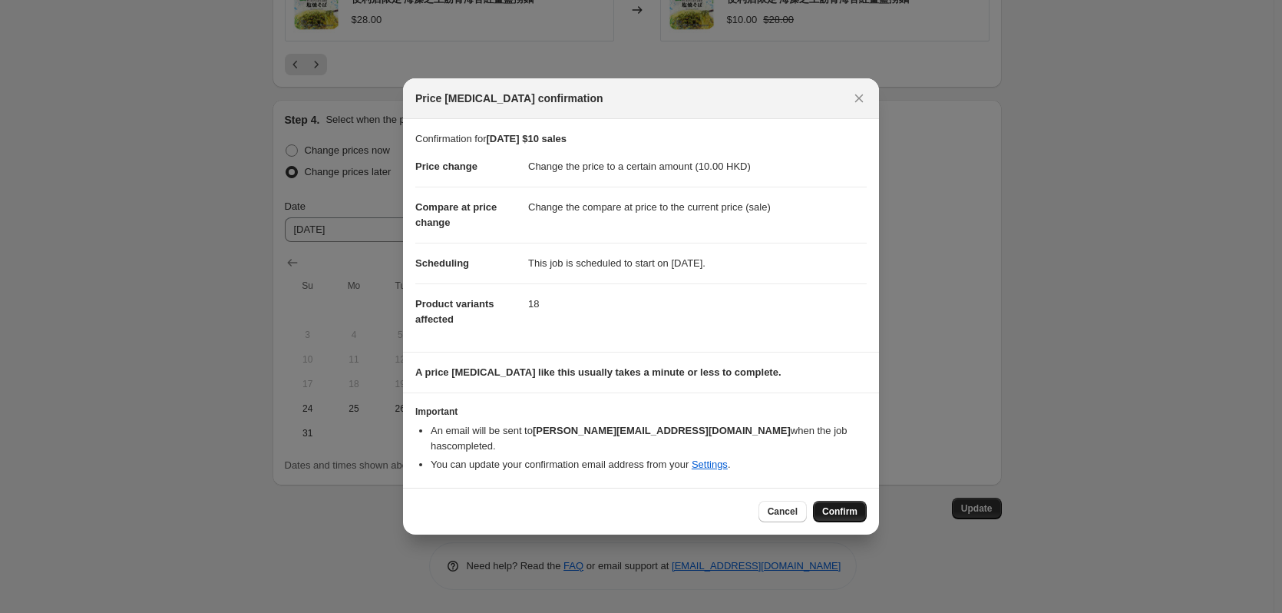
click at [852, 505] on span "Confirm" at bounding box center [839, 511] width 35 height 12
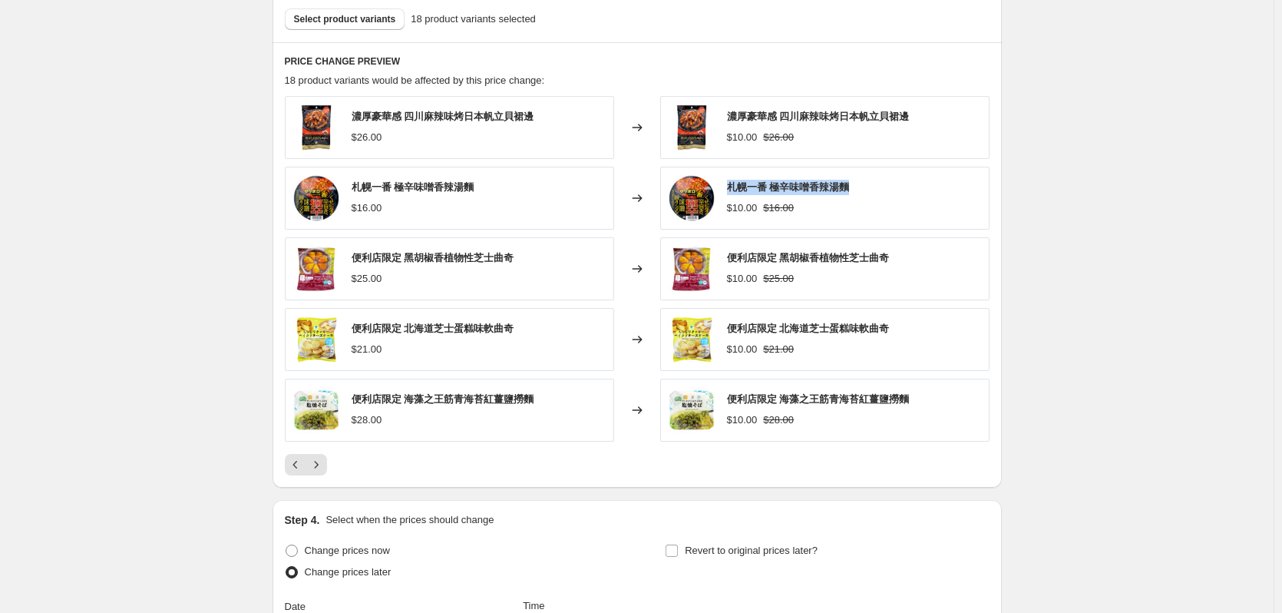
scroll to position [593, 0]
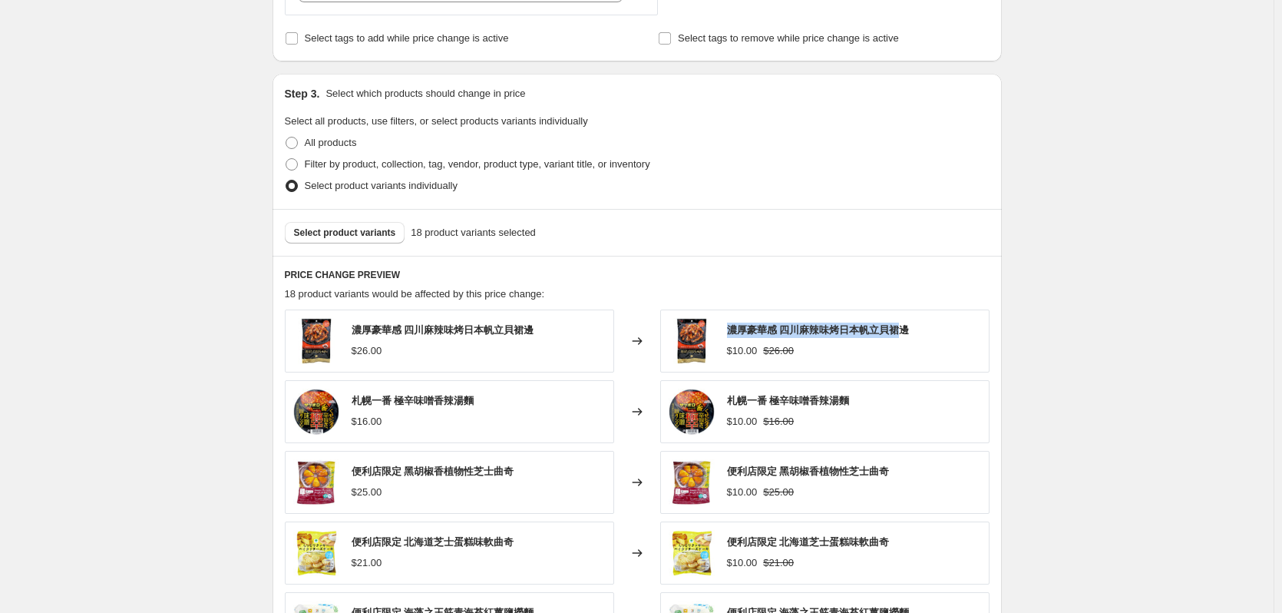
drag, startPoint x: 733, startPoint y: 332, endPoint x: 899, endPoint y: 331, distance: 165.8
click at [899, 331] on span "濃厚豪華感 四川麻辣味烤日本帆立貝裙邊" at bounding box center [818, 330] width 183 height 12
copy span "濃厚豪華感 四川麻辣味烤日本帆立貝裙"
click at [339, 237] on span "Select product variants" at bounding box center [345, 232] width 102 height 12
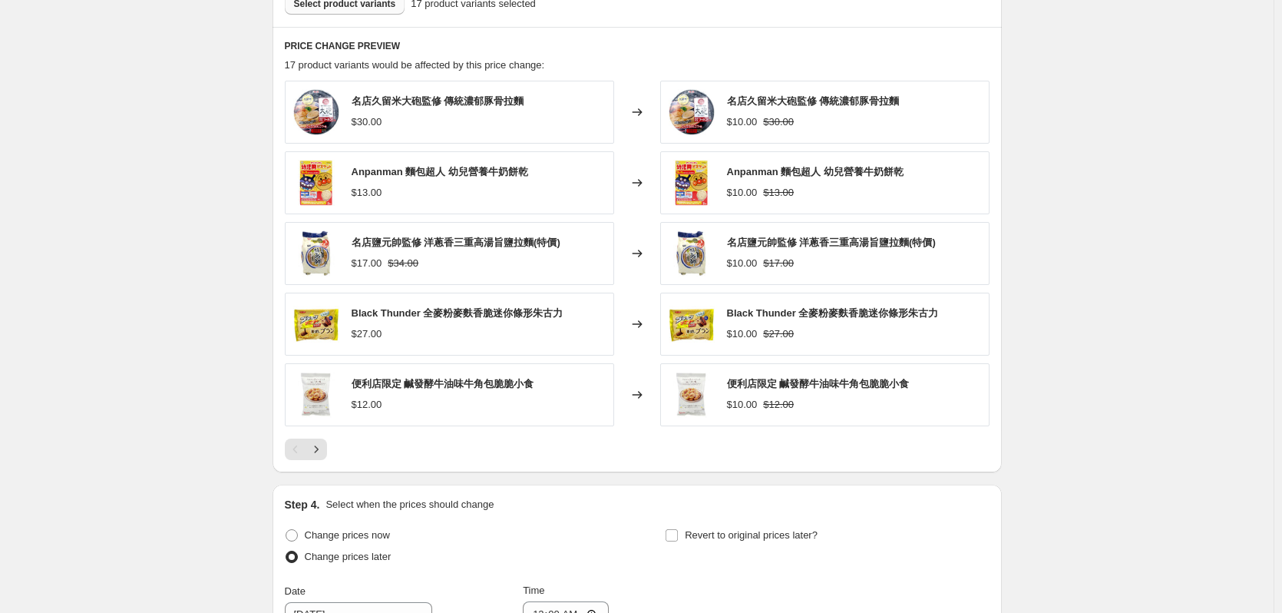
scroll to position [670, 0]
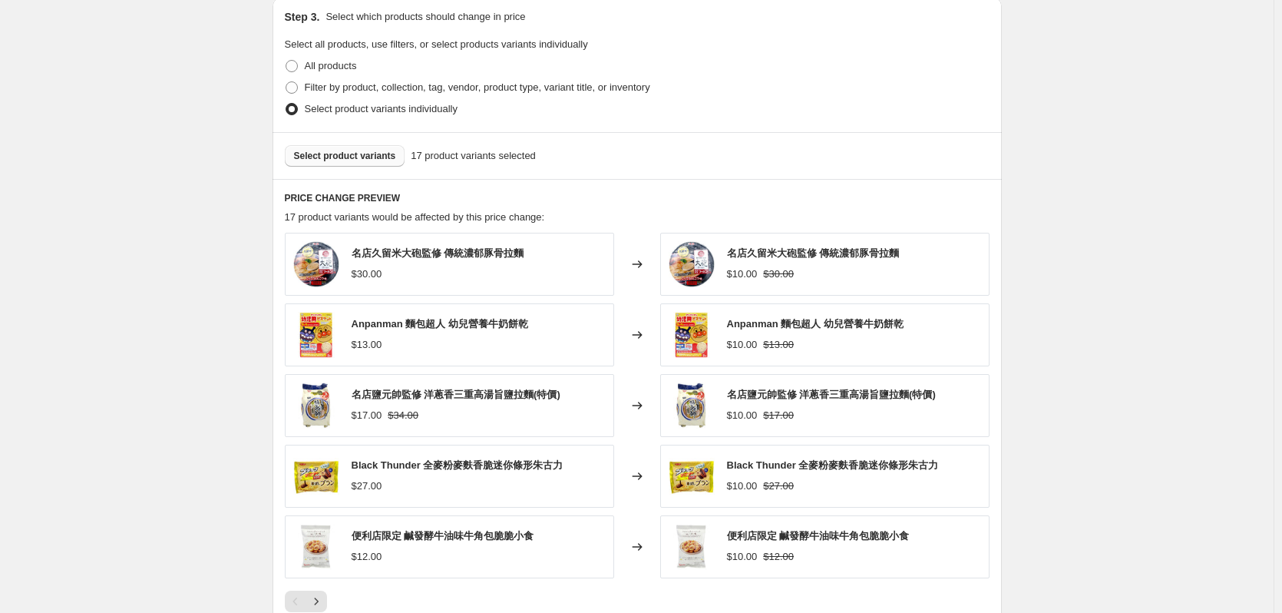
click at [352, 164] on button "Select product variants" at bounding box center [345, 155] width 121 height 21
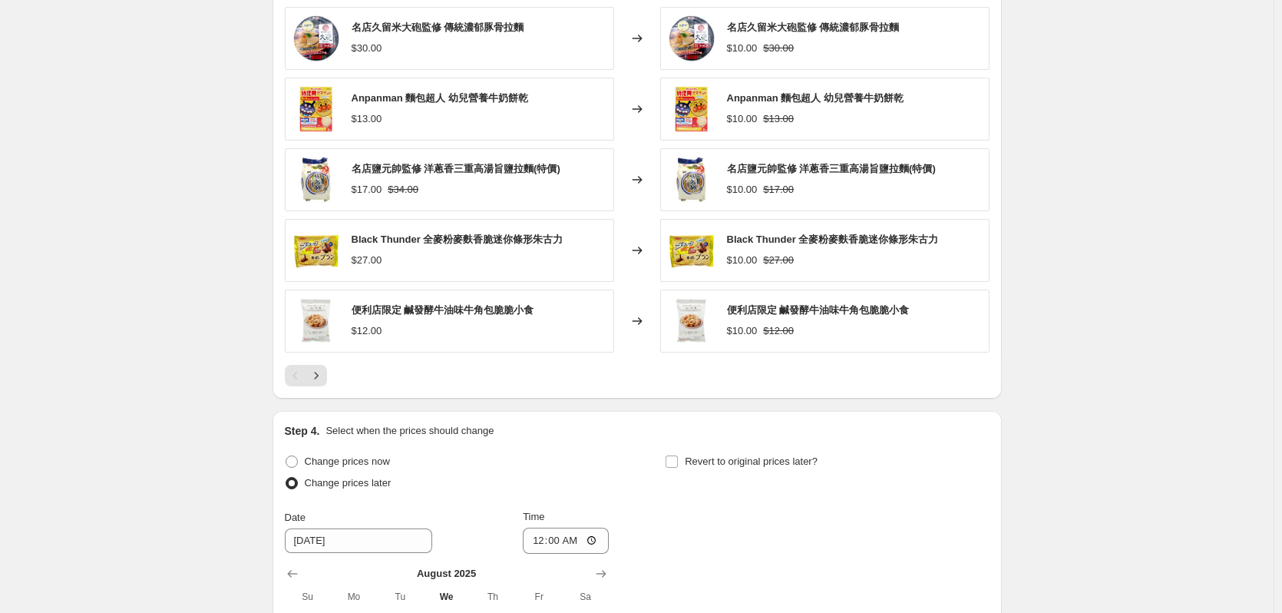
scroll to position [901, 0]
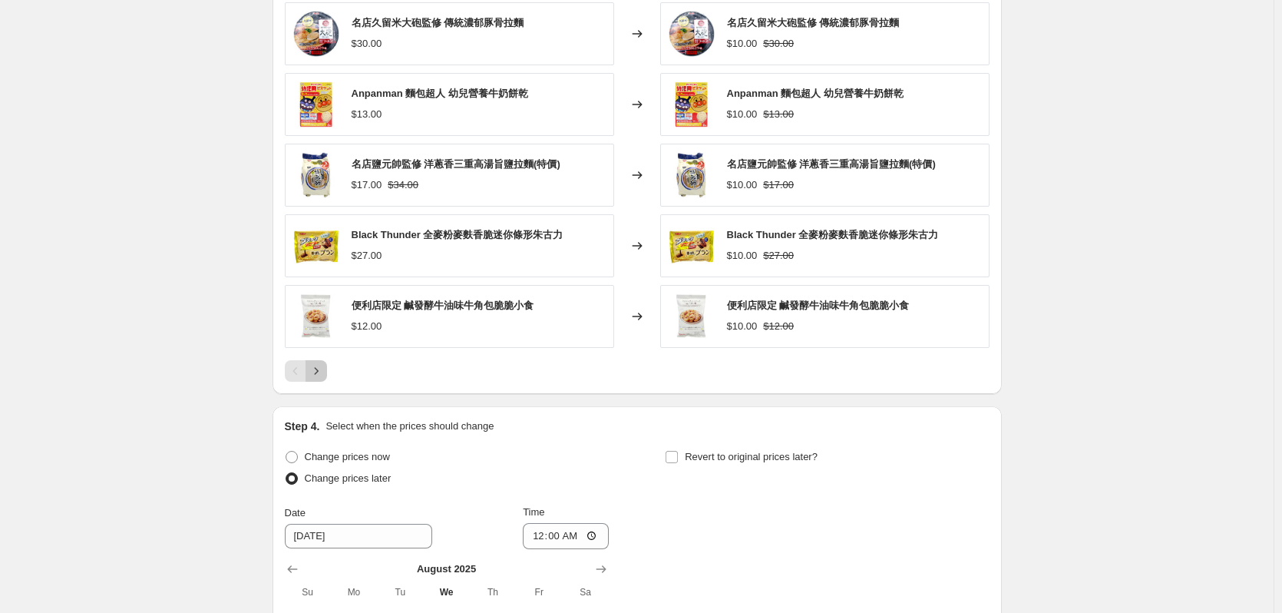
click at [327, 369] on button "Next" at bounding box center [316, 370] width 21 height 21
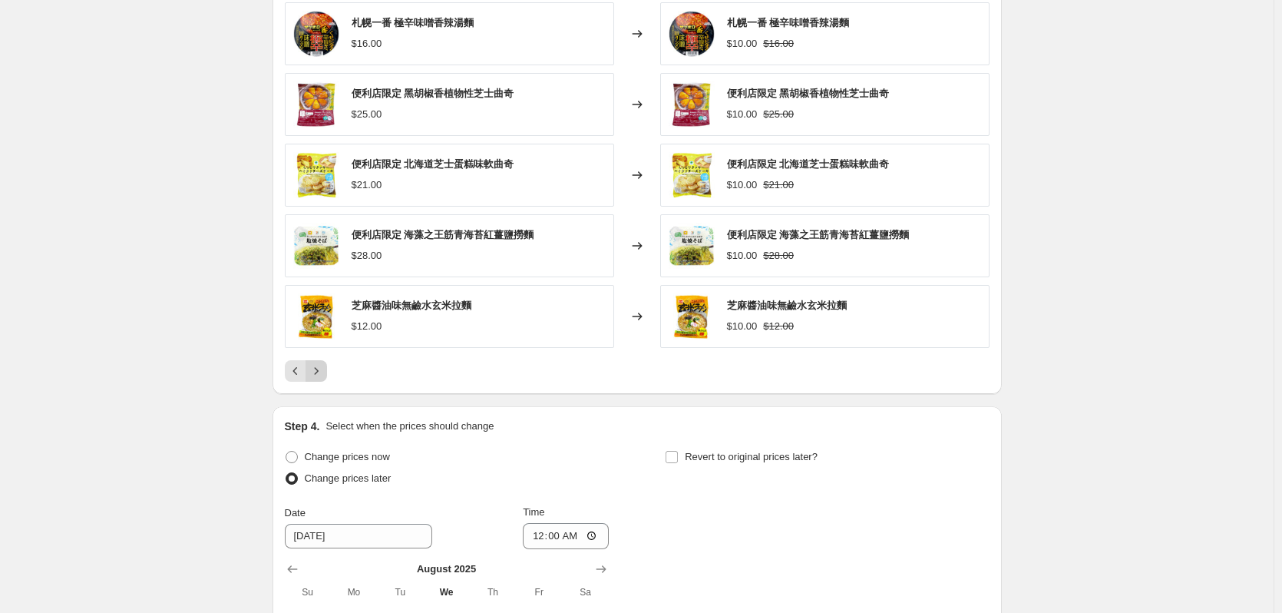
click at [324, 372] on icon "Next" at bounding box center [316, 370] width 15 height 15
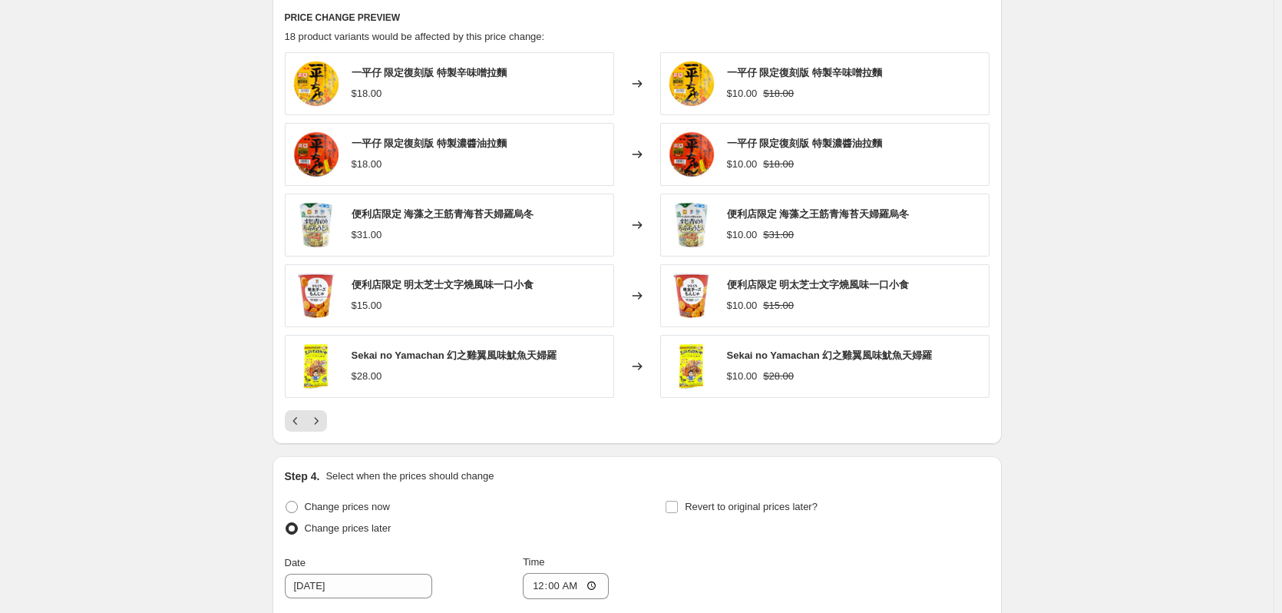
scroll to position [824, 0]
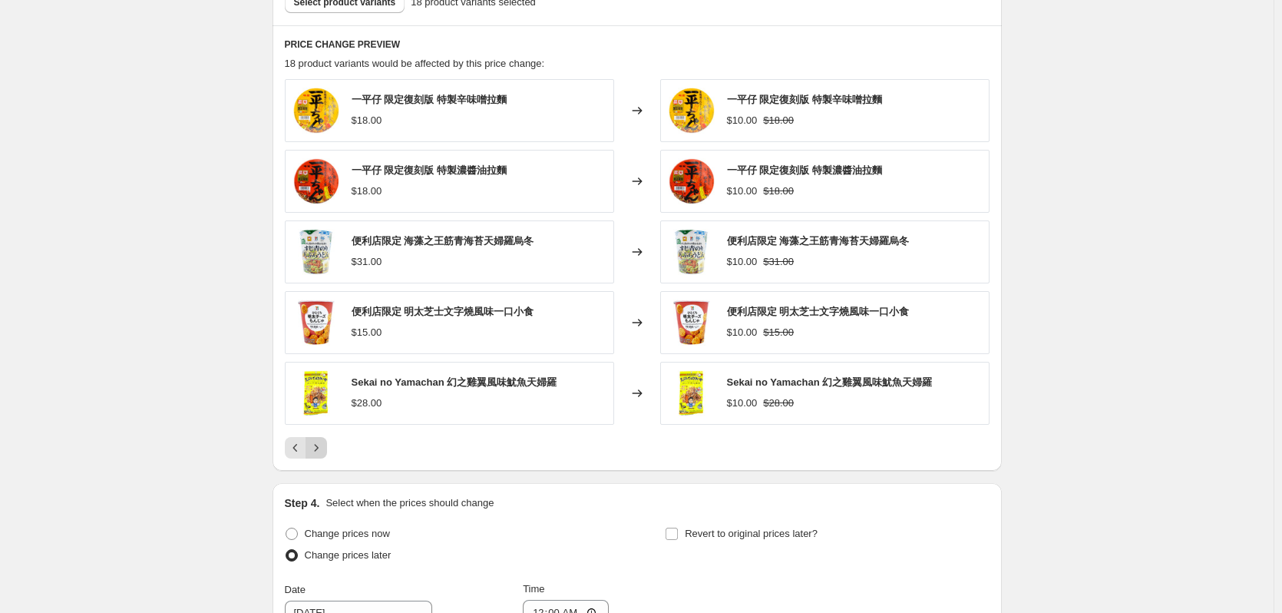
click at [322, 446] on icon "Next" at bounding box center [316, 447] width 15 height 15
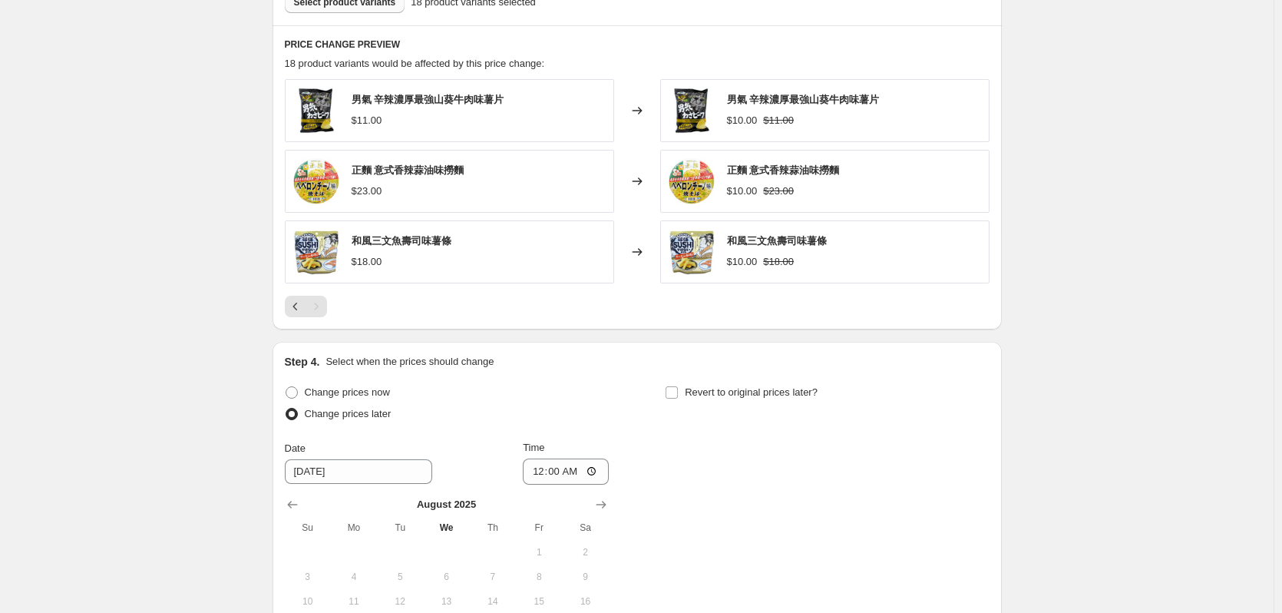
click at [319, 8] on span "Select product variants" at bounding box center [345, 2] width 102 height 12
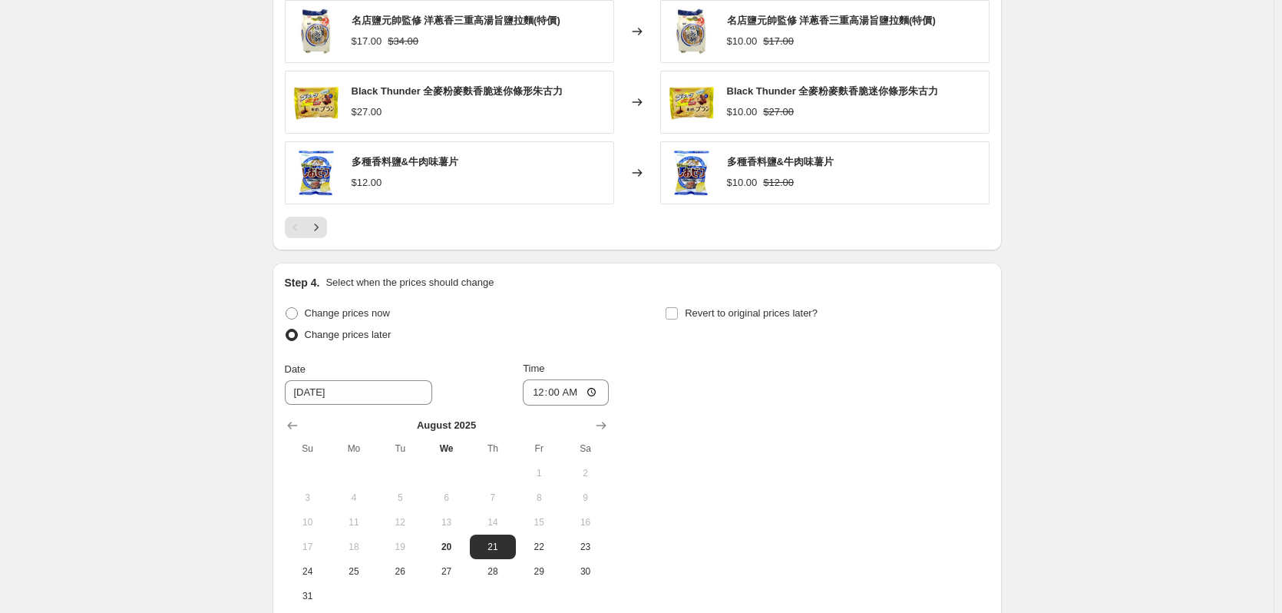
scroll to position [1208, 0]
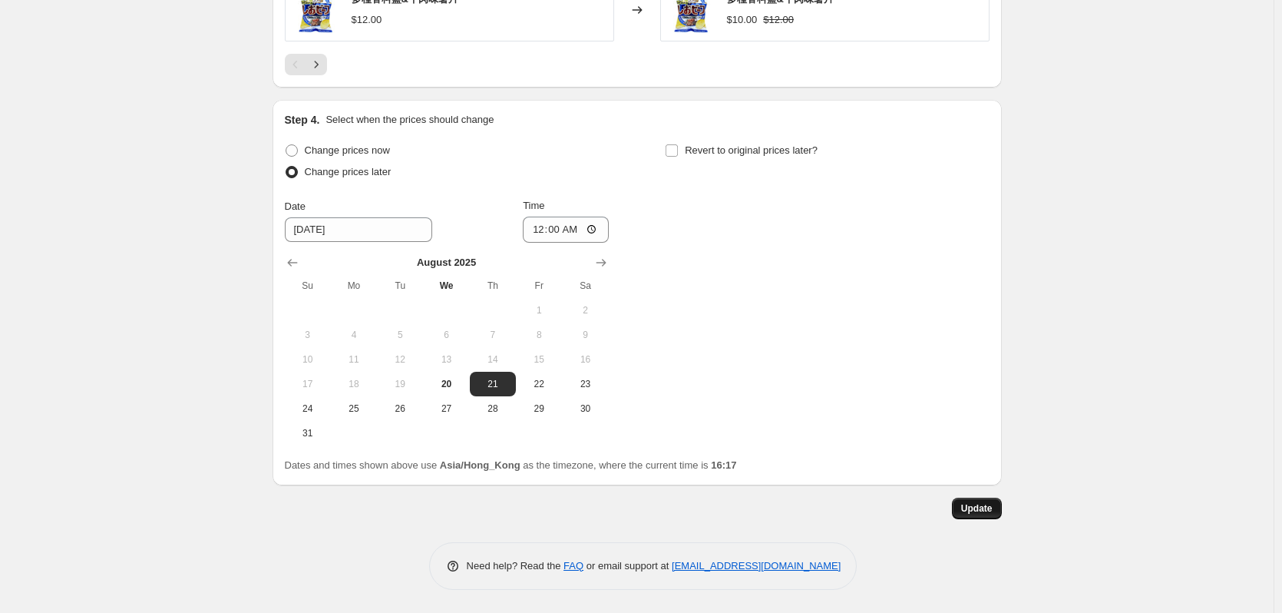
click at [977, 513] on span "Update" at bounding box center [976, 508] width 31 height 12
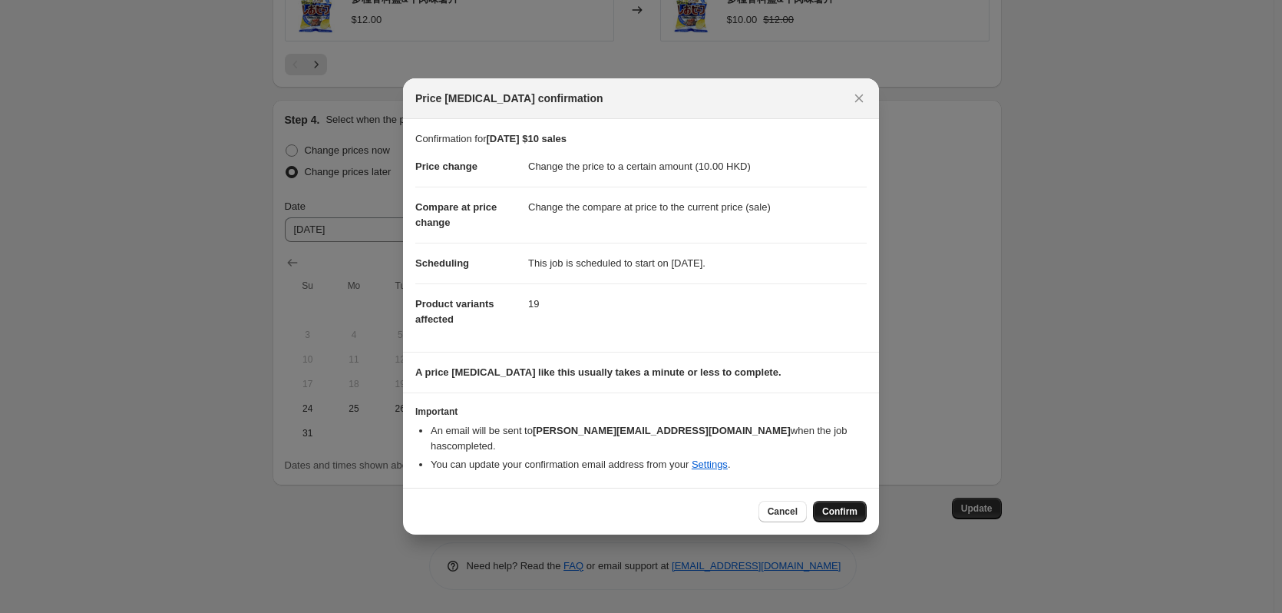
click at [846, 506] on span "Confirm" at bounding box center [839, 511] width 35 height 12
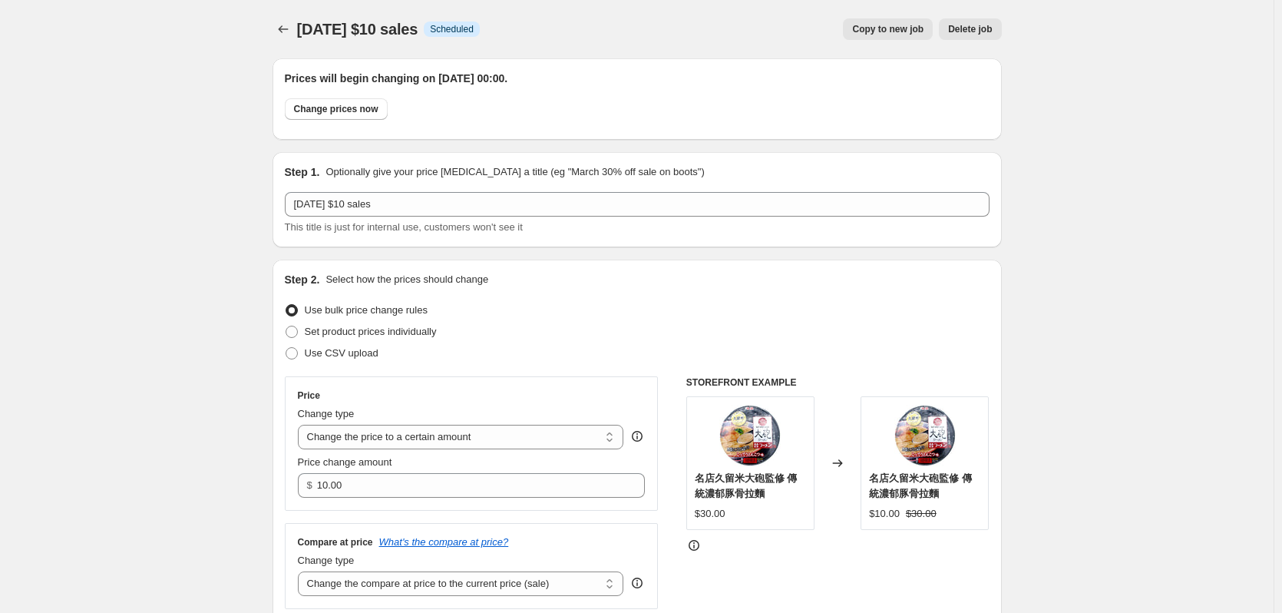
scroll to position [1208, 0]
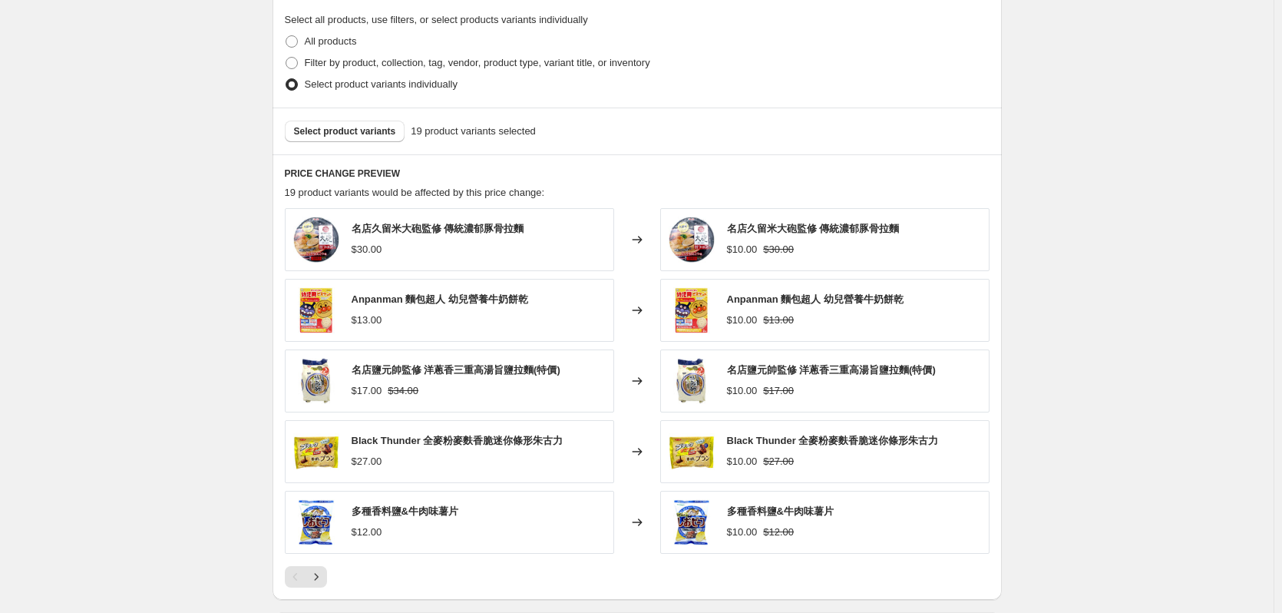
scroll to position [691, 0]
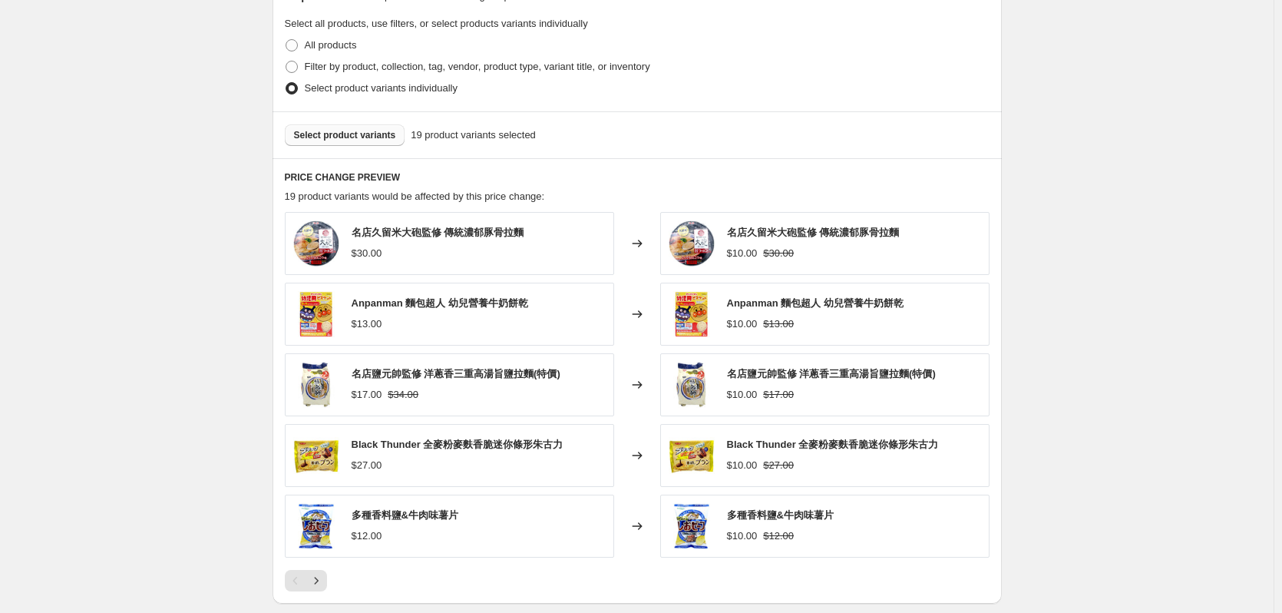
click at [353, 137] on span "Select product variants" at bounding box center [345, 135] width 102 height 12
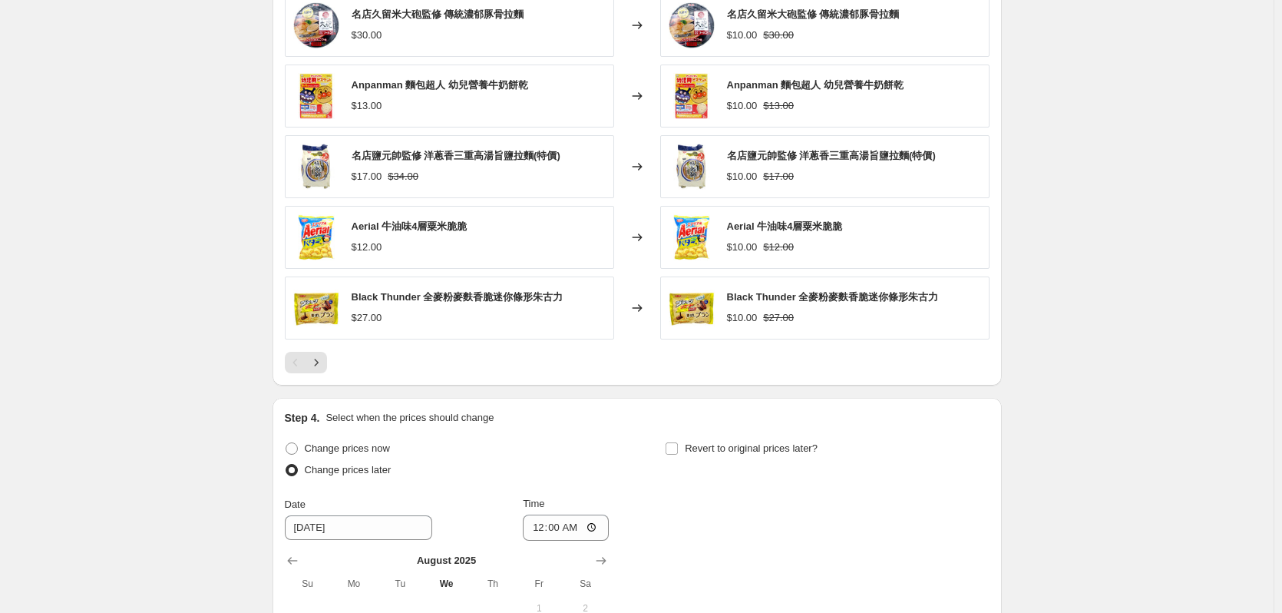
scroll to position [1208, 0]
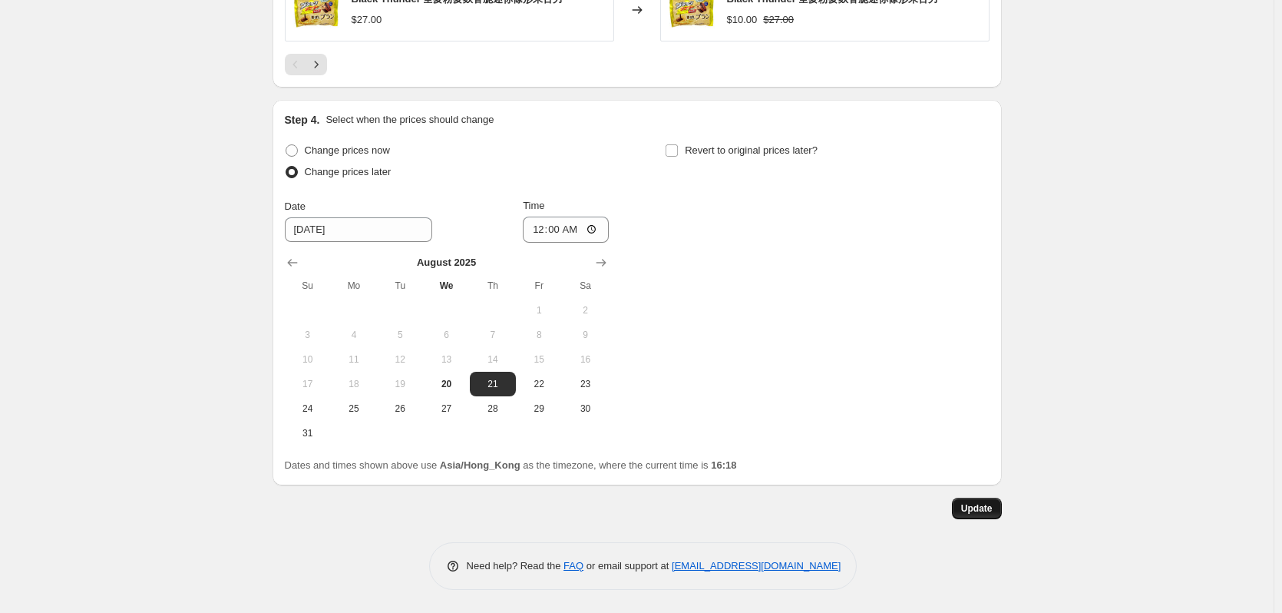
click at [977, 510] on span "Update" at bounding box center [976, 508] width 31 height 12
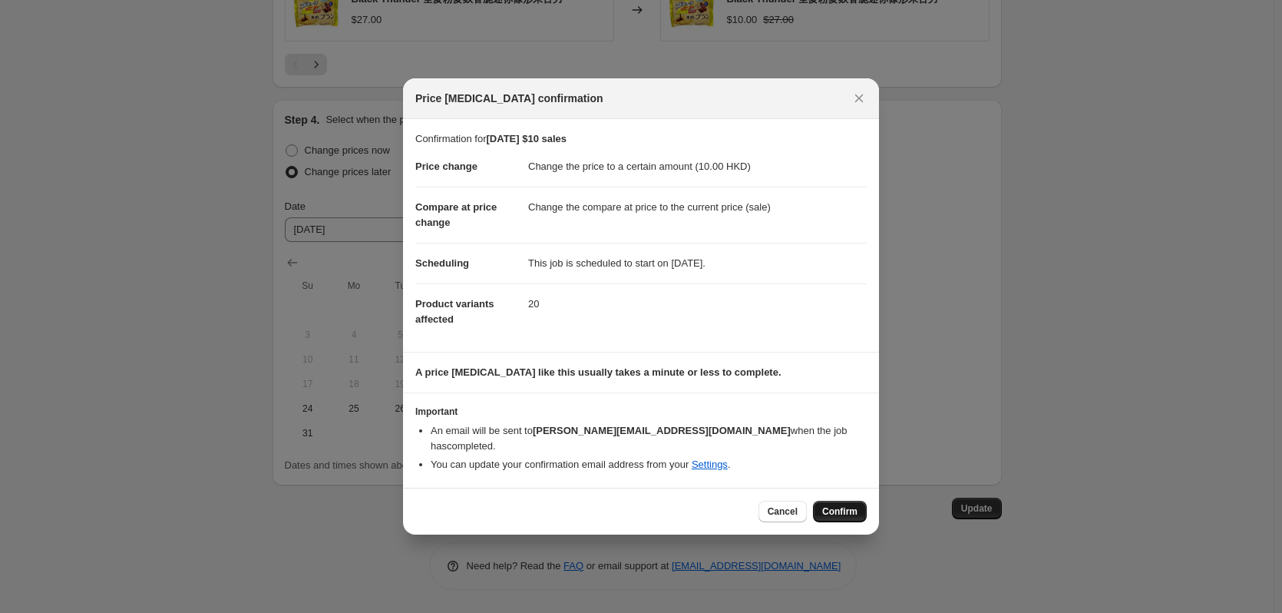
click at [849, 505] on span "Confirm" at bounding box center [839, 511] width 35 height 12
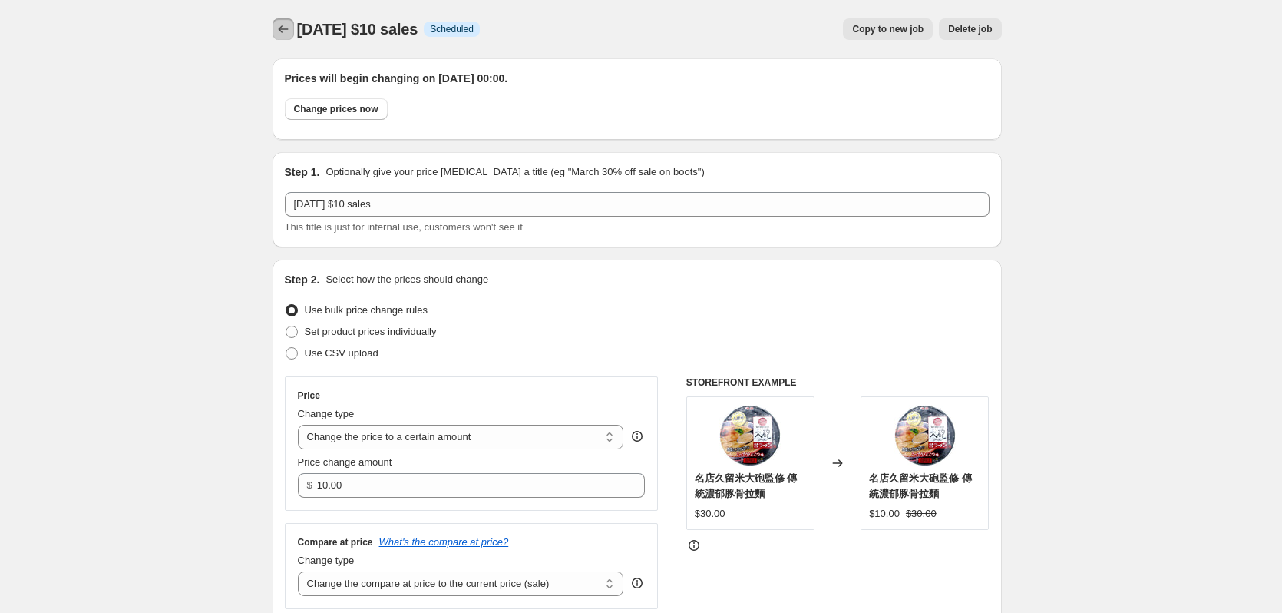
click at [284, 37] on icon "Price change jobs" at bounding box center [283, 28] width 15 height 15
